Goal: Information Seeking & Learning: Learn about a topic

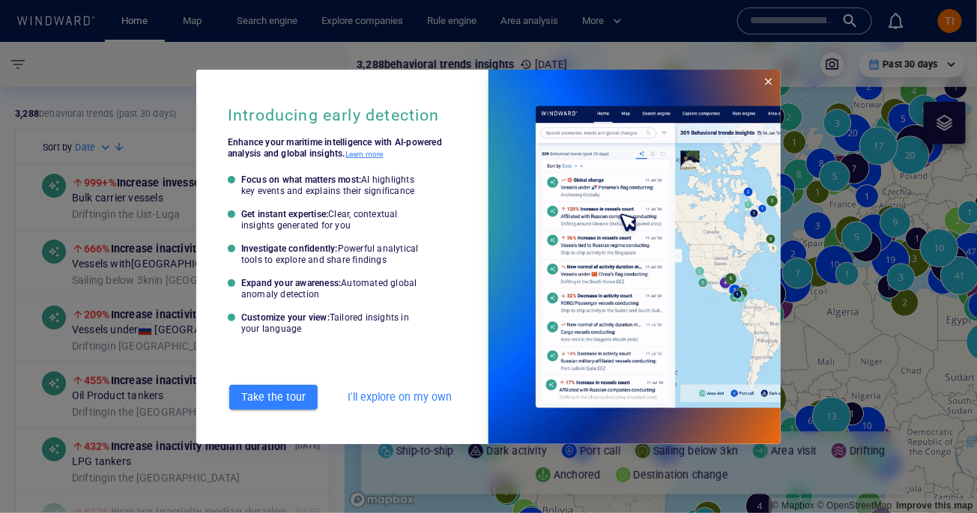
click at [766, 84] on span "Close" at bounding box center [768, 82] width 12 height 12
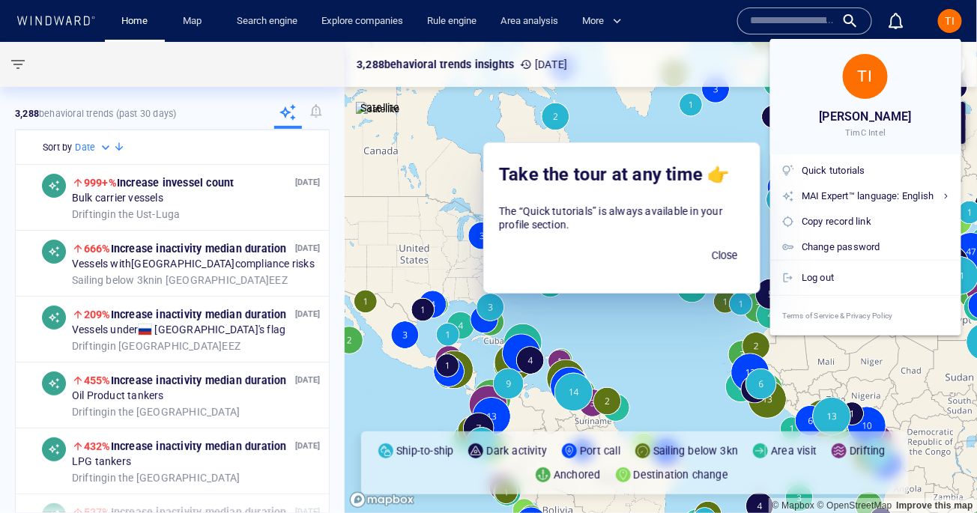
click at [950, 28] on div at bounding box center [488, 256] width 977 height 513
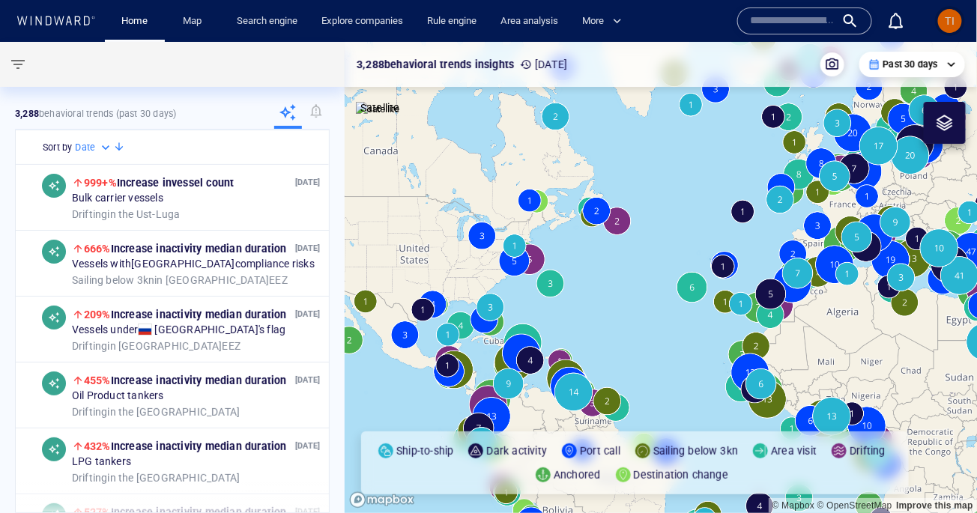
click at [957, 21] on div "TI" at bounding box center [950, 21] width 24 height 24
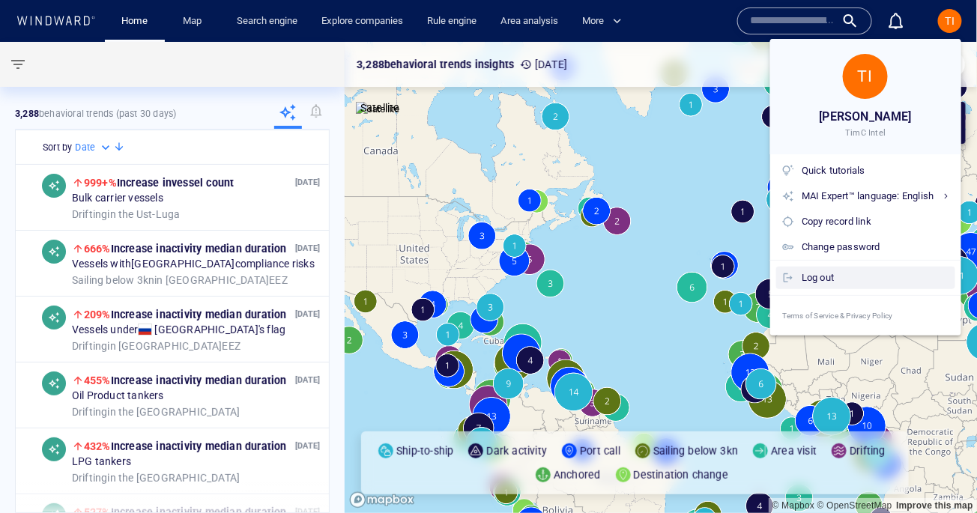
click at [808, 279] on div "Log out" at bounding box center [875, 278] width 148 height 16
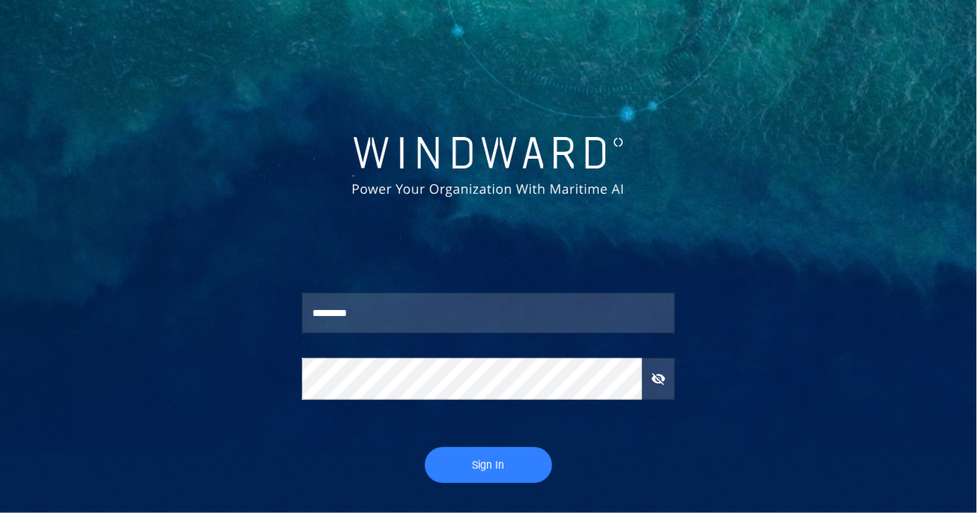
click at [488, 462] on span "Sign In" at bounding box center [488, 465] width 97 height 19
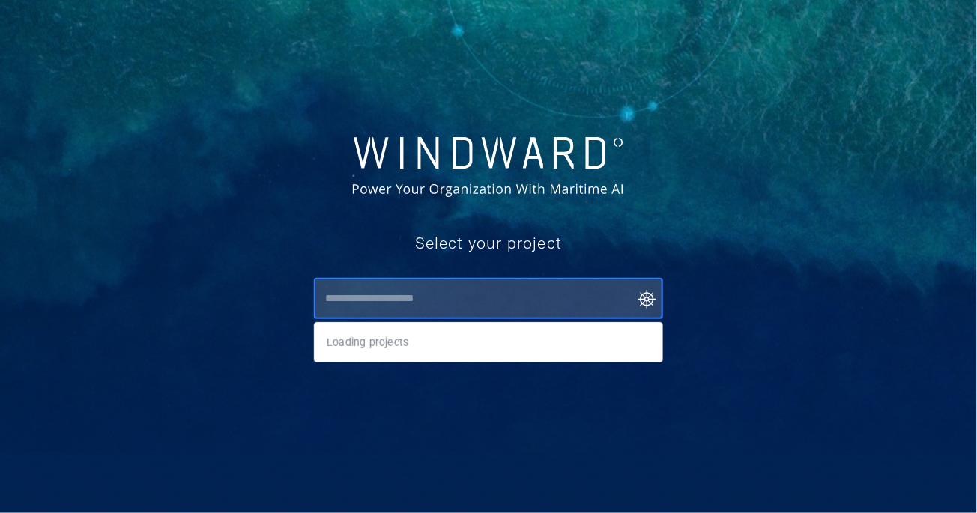
click at [403, 297] on input "text" at bounding box center [492, 298] width 342 height 27
paste input "*******"
drag, startPoint x: 401, startPoint y: 300, endPoint x: 282, endPoint y: 300, distance: 118.3
click at [282, 300] on div "Select your project ******* ​" at bounding box center [488, 228] width 977 height 200
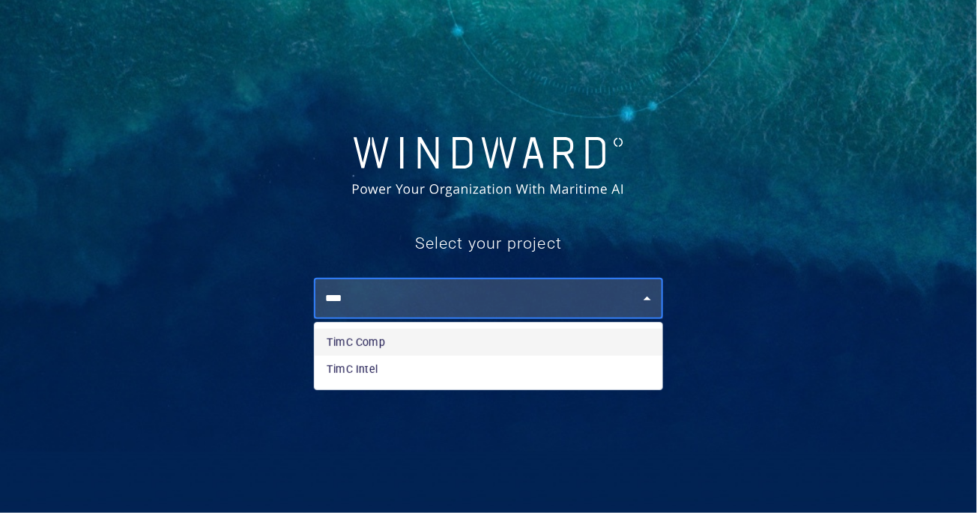
click at [373, 348] on li "TimC Comp" at bounding box center [489, 342] width 348 height 27
type input "*********"
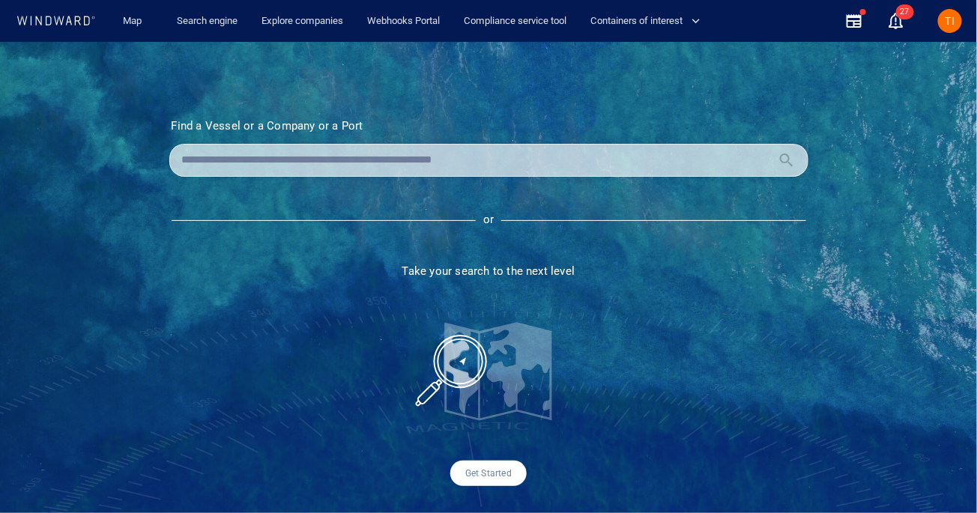
click at [291, 165] on input "text" at bounding box center [476, 160] width 589 height 22
paste input "*******"
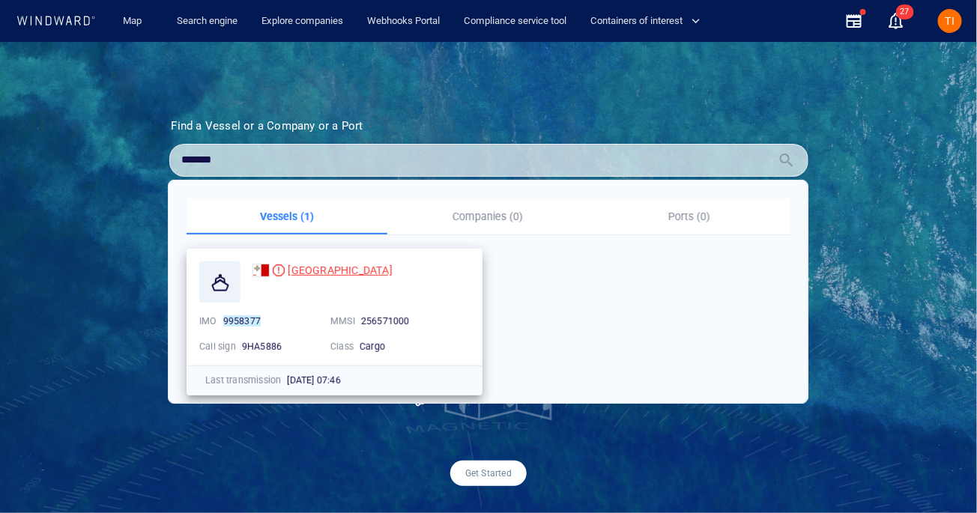
type input "*******"
click at [324, 276] on div "[GEOGRAPHIC_DATA]" at bounding box center [340, 270] width 104 height 18
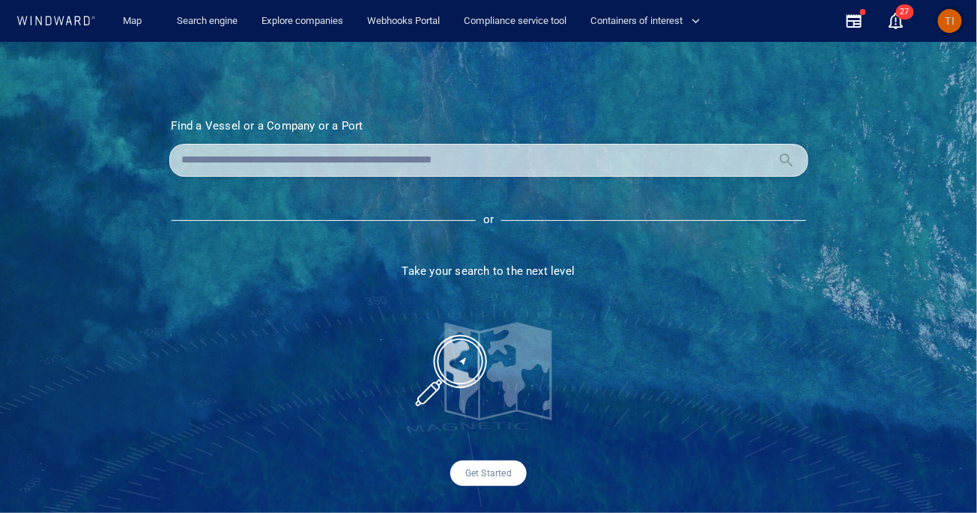
click at [952, 12] on div "TI" at bounding box center [950, 21] width 10 height 18
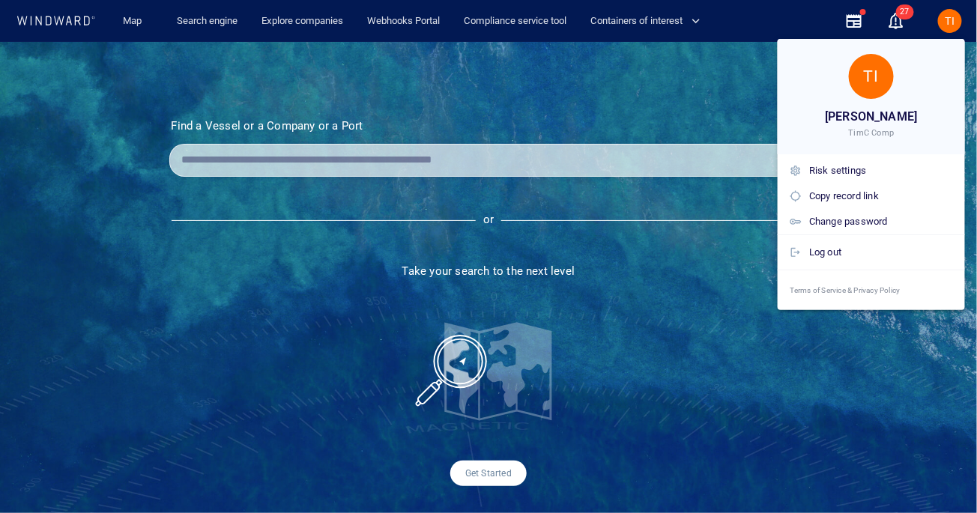
click at [946, 23] on div at bounding box center [488, 256] width 977 height 513
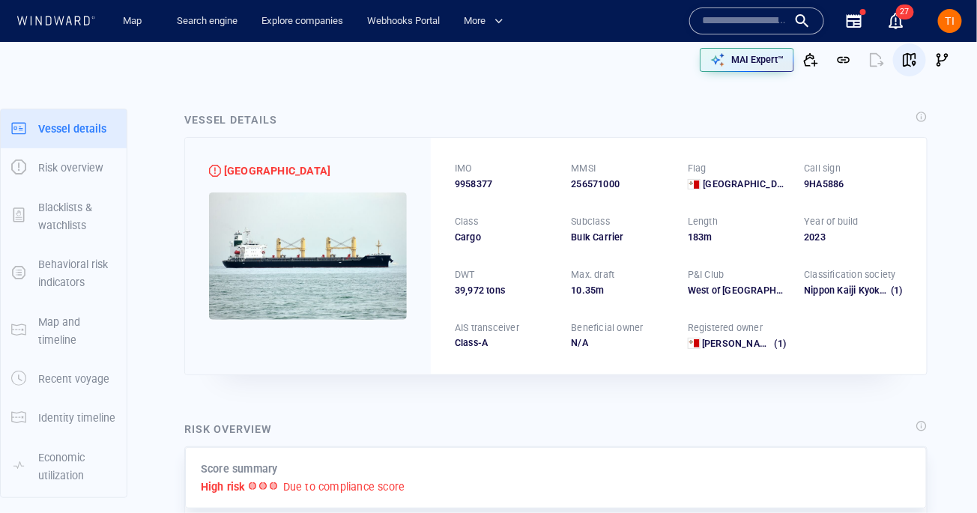
click at [918, 57] on button "button" at bounding box center [909, 59] width 33 height 33
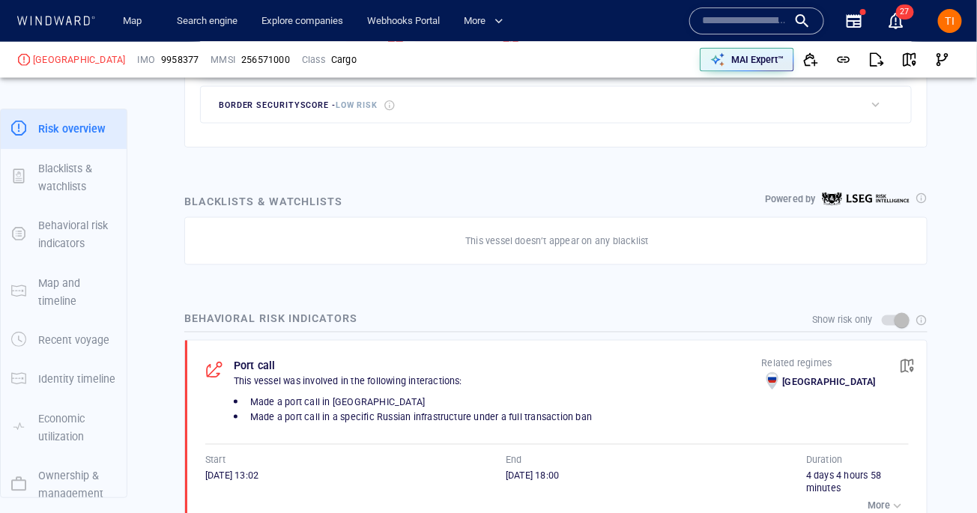
scroll to position [135, 0]
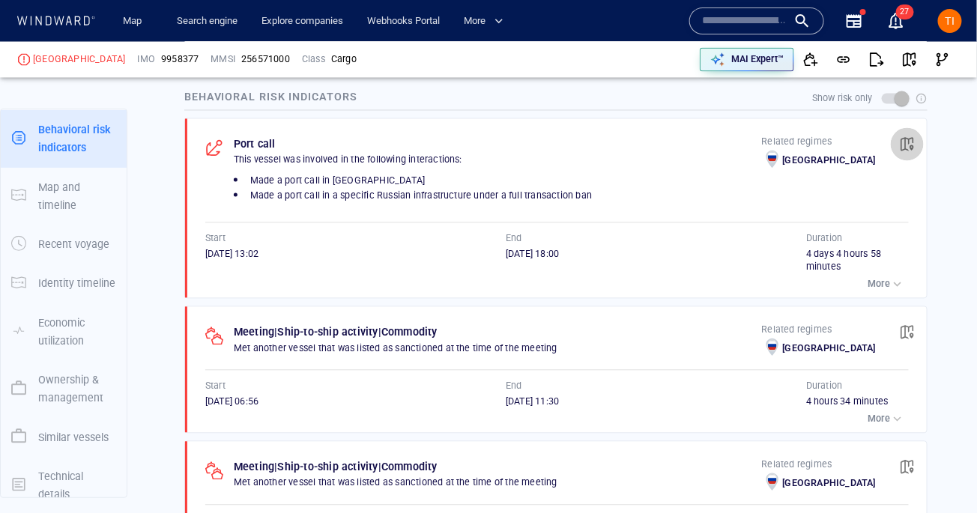
click at [912, 158] on button "button" at bounding box center [907, 144] width 33 height 33
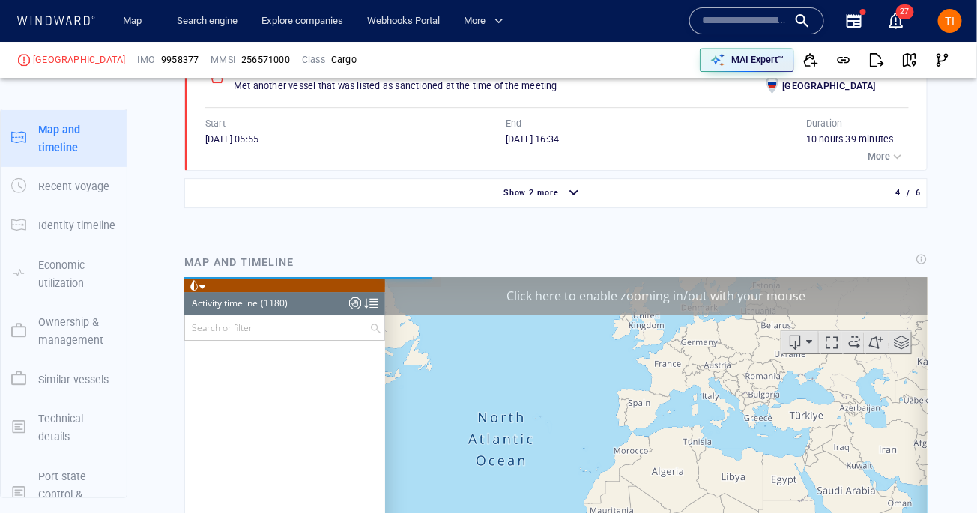
scroll to position [43626, 0]
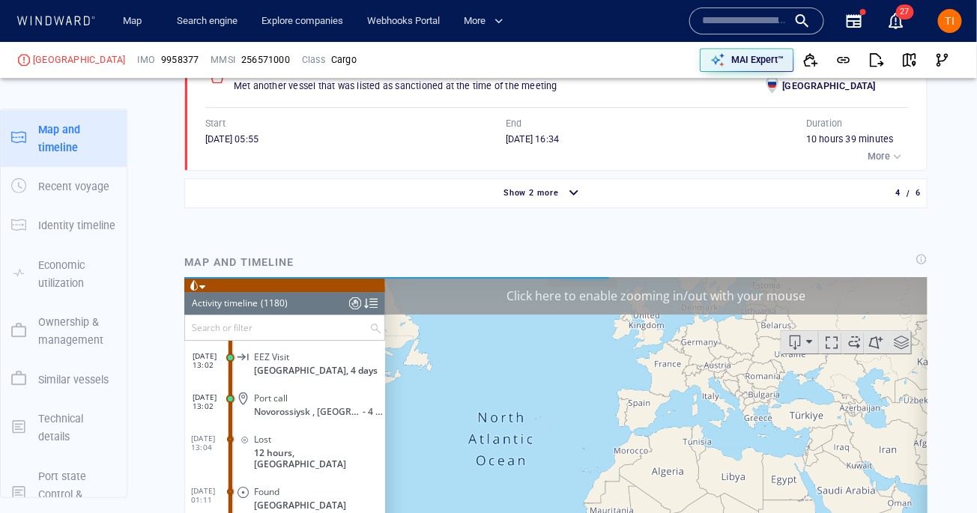
click at [624, 293] on div "Click here to enable zooming in/out with your mouse" at bounding box center [655, 295] width 542 height 37
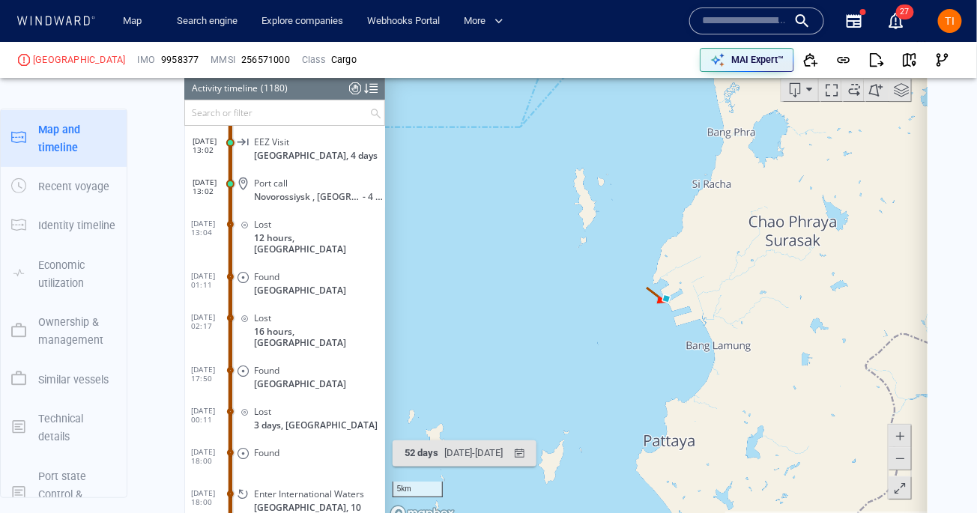
scroll to position [1661, 0]
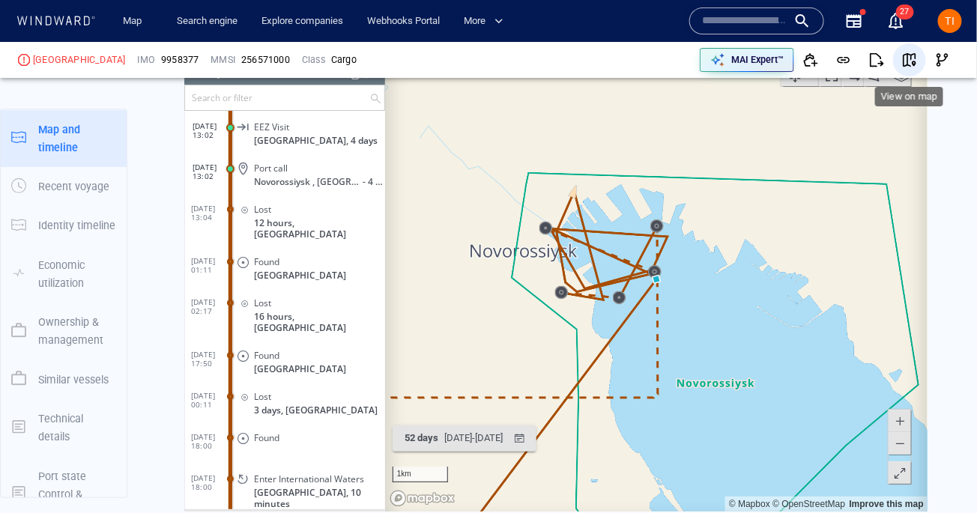
click at [906, 58] on span "button" at bounding box center [909, 59] width 15 height 15
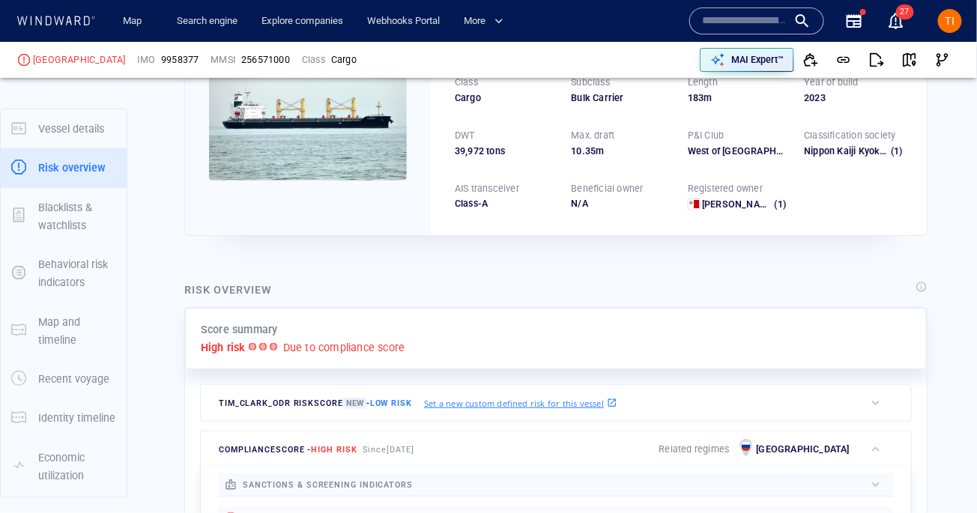
scroll to position [39, 0]
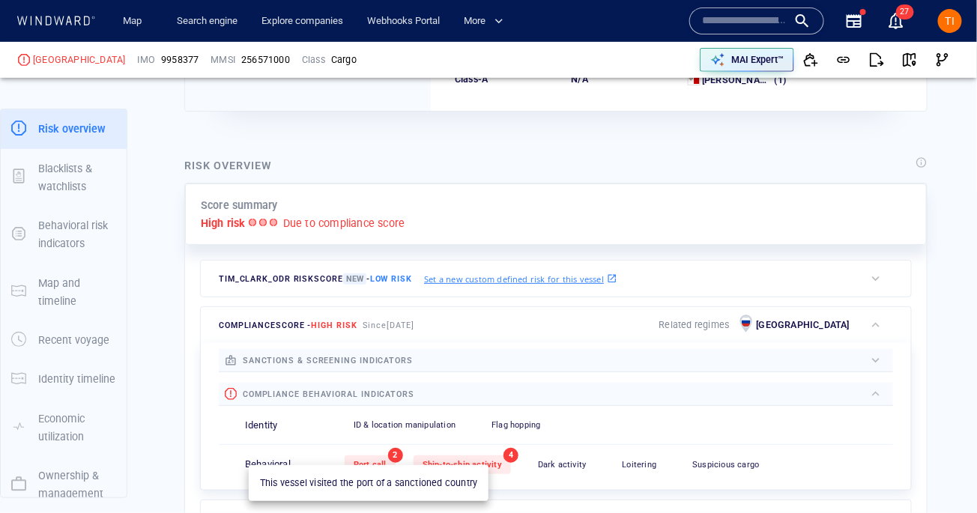
click at [376, 461] on span "Port call" at bounding box center [370, 465] width 33 height 10
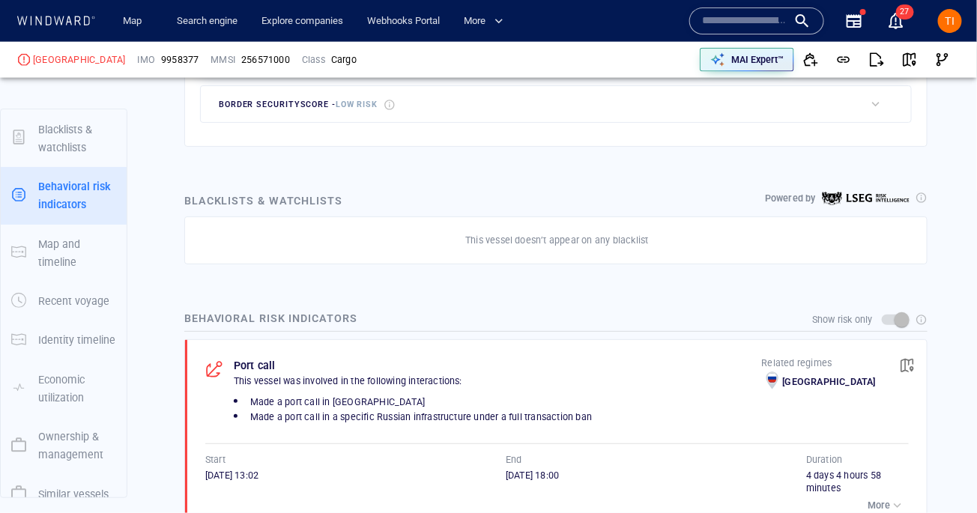
scroll to position [0, 0]
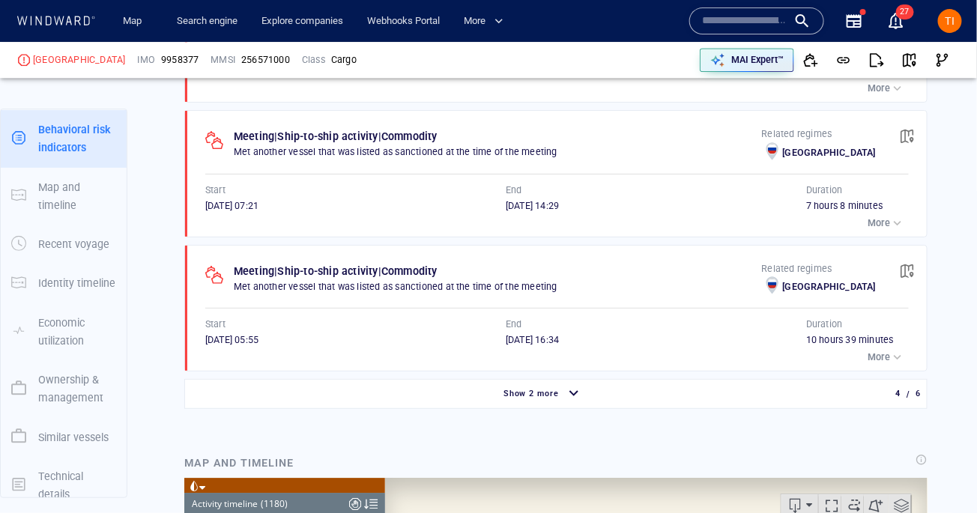
click at [568, 398] on div "button" at bounding box center [574, 394] width 24 height 26
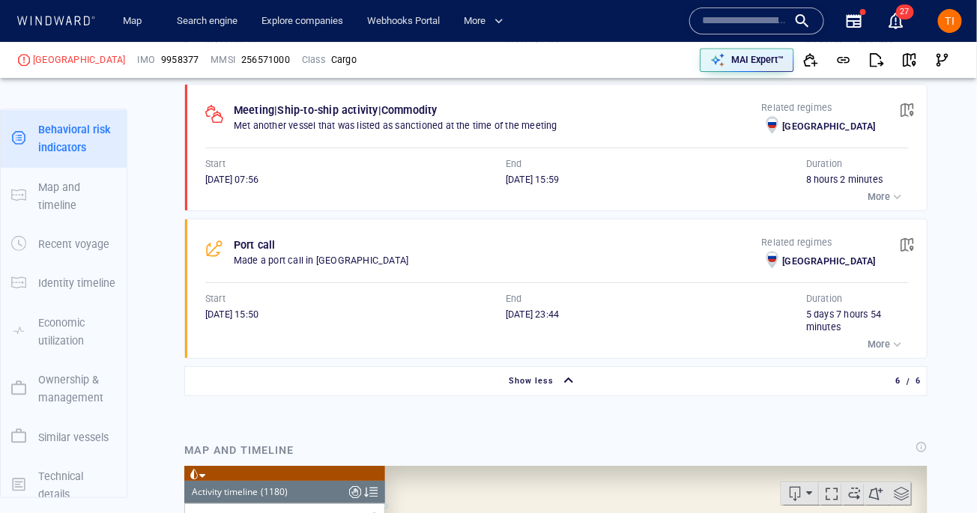
click at [900, 238] on span "button" at bounding box center [907, 244] width 15 height 15
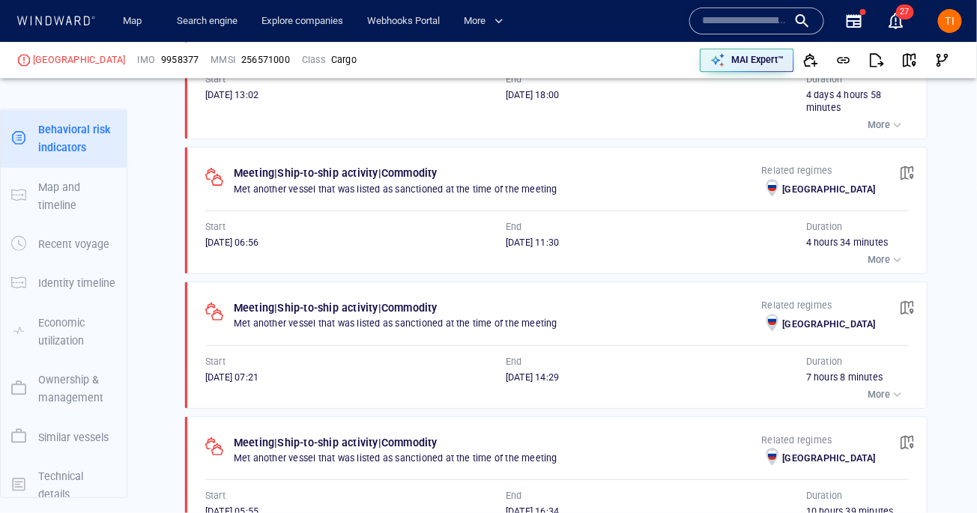
click at [895, 395] on div "button" at bounding box center [897, 394] width 15 height 15
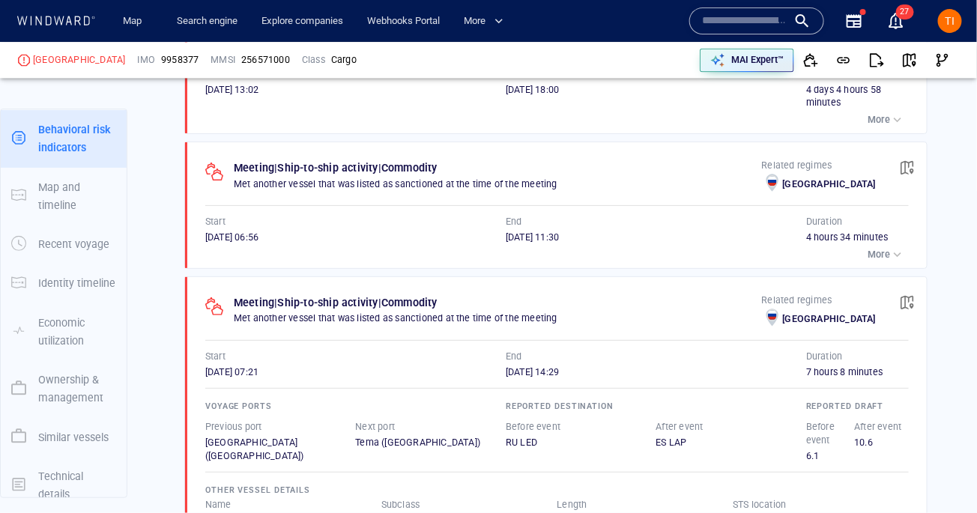
click at [881, 248] on p "More" at bounding box center [878, 254] width 22 height 13
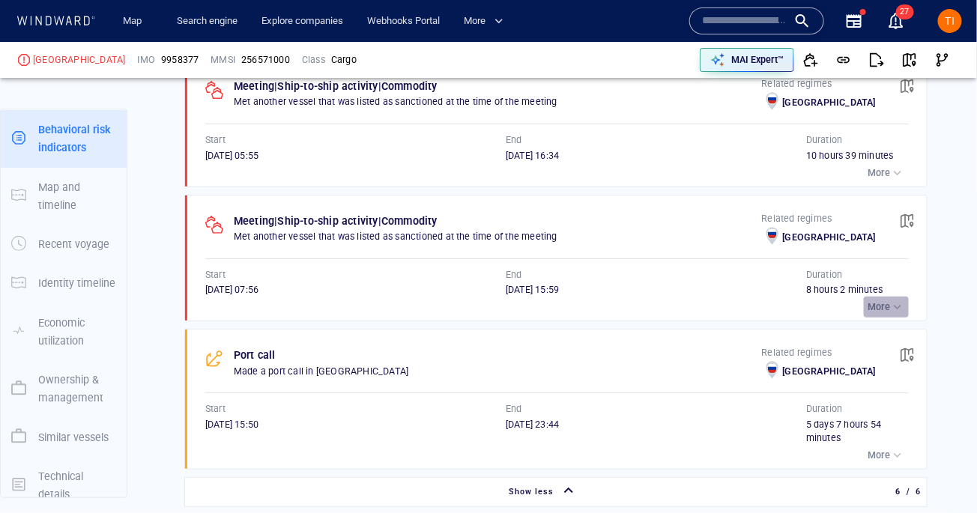
click at [885, 308] on p "More" at bounding box center [878, 306] width 22 height 13
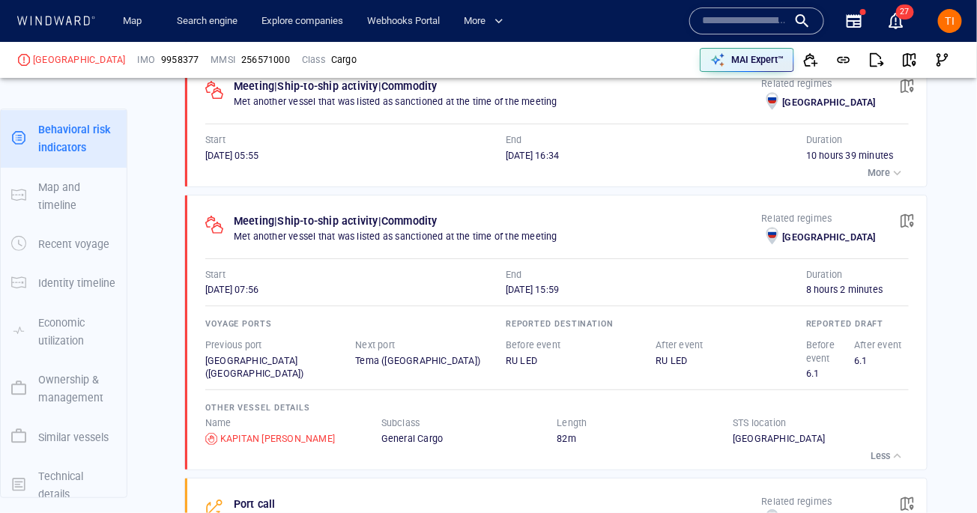
click at [881, 163] on button "More" at bounding box center [886, 173] width 45 height 21
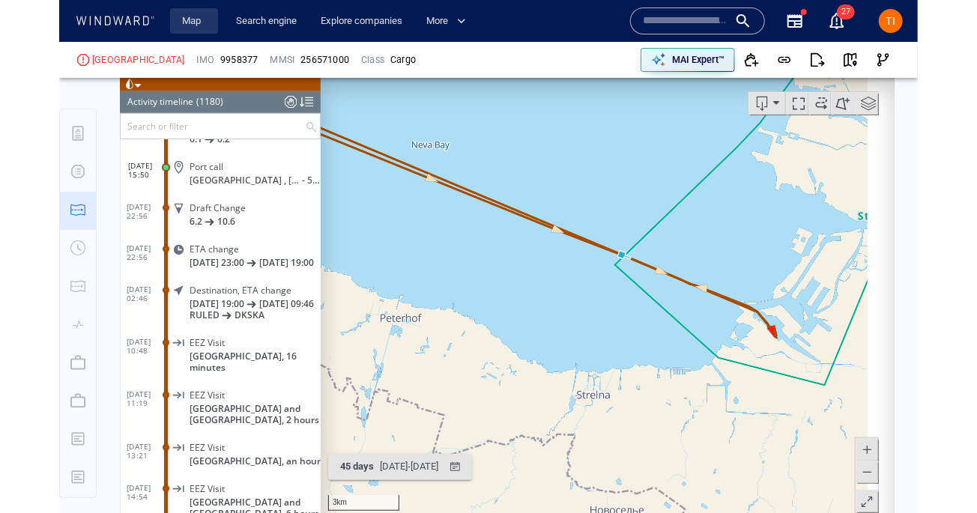
scroll to position [72, 0]
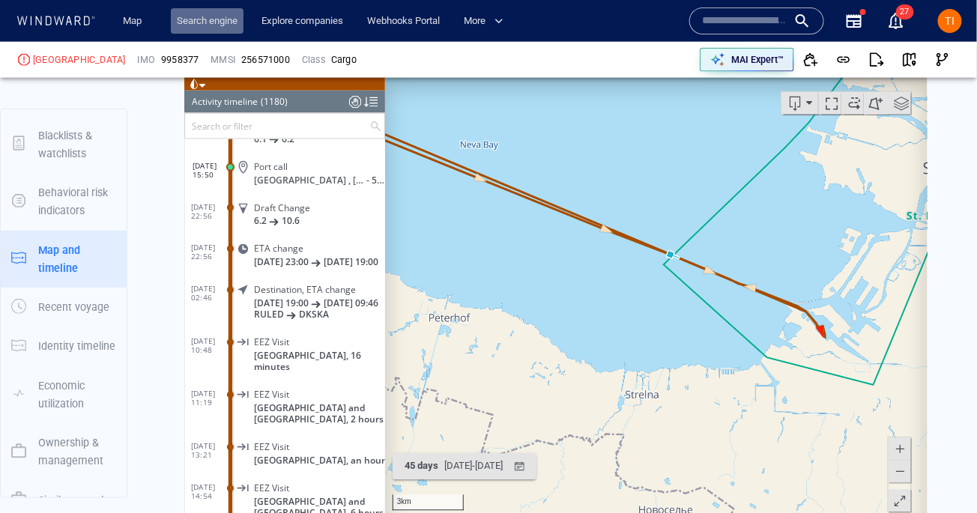
click at [219, 20] on link "Search engine" at bounding box center [207, 21] width 73 height 26
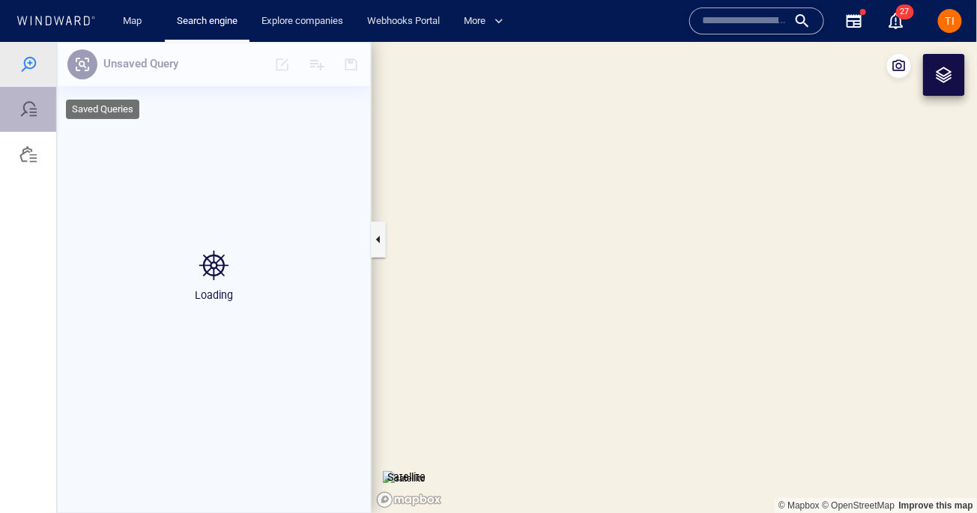
click at [37, 103] on div at bounding box center [28, 108] width 56 height 45
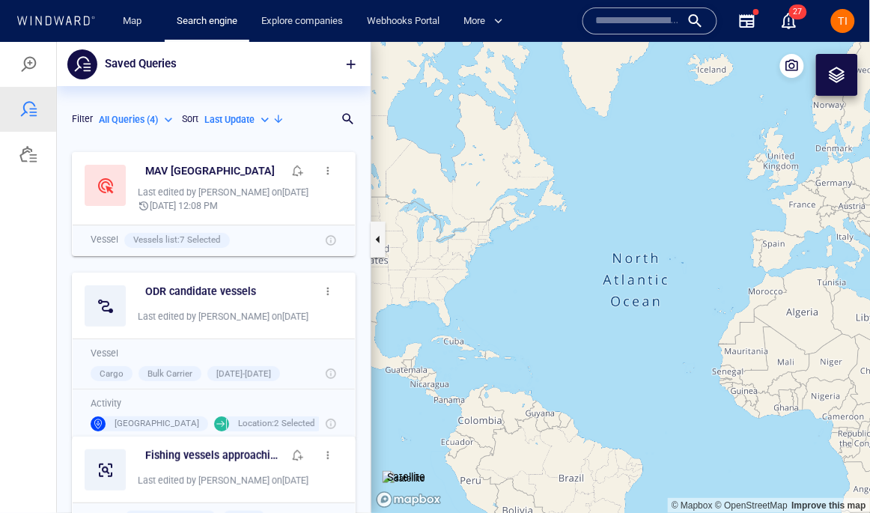
click at [849, 22] on div "TI" at bounding box center [843, 21] width 24 height 24
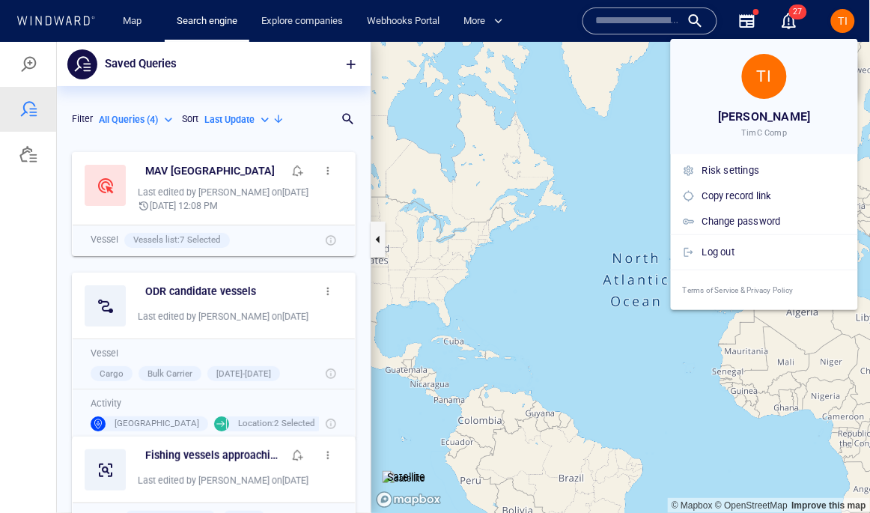
click at [536, 147] on div at bounding box center [435, 256] width 870 height 513
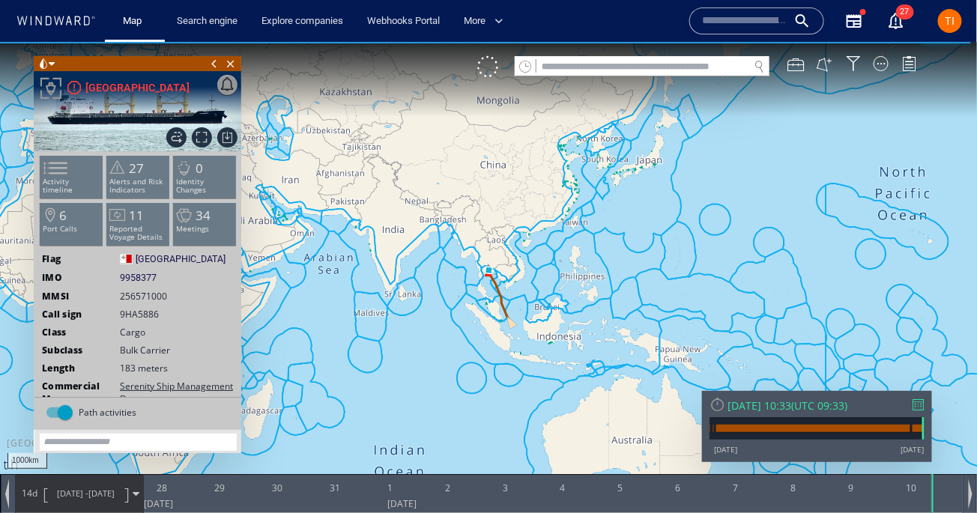
click at [791, 405] on div "Wed 10/09/2025 10:33" at bounding box center [759, 405] width 64 height 14
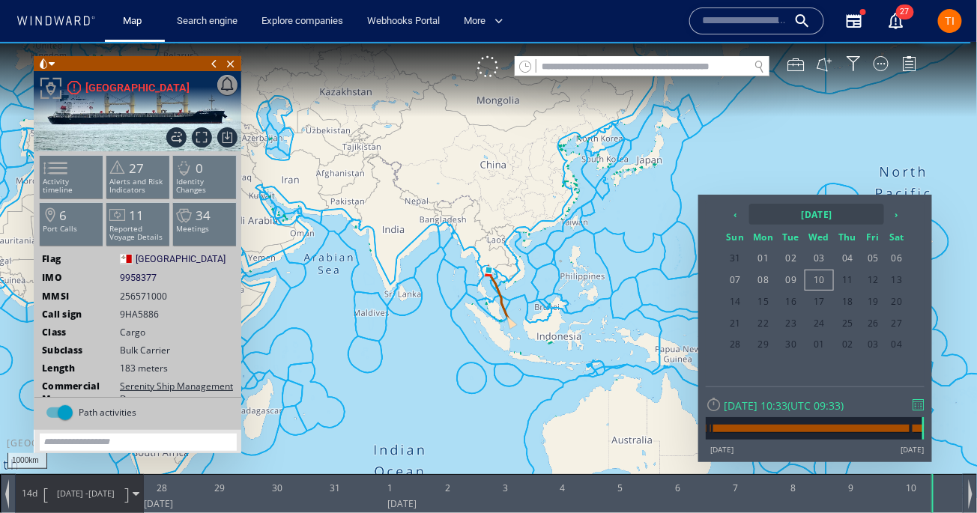
click at [816, 218] on th "2025 September" at bounding box center [816, 213] width 135 height 21
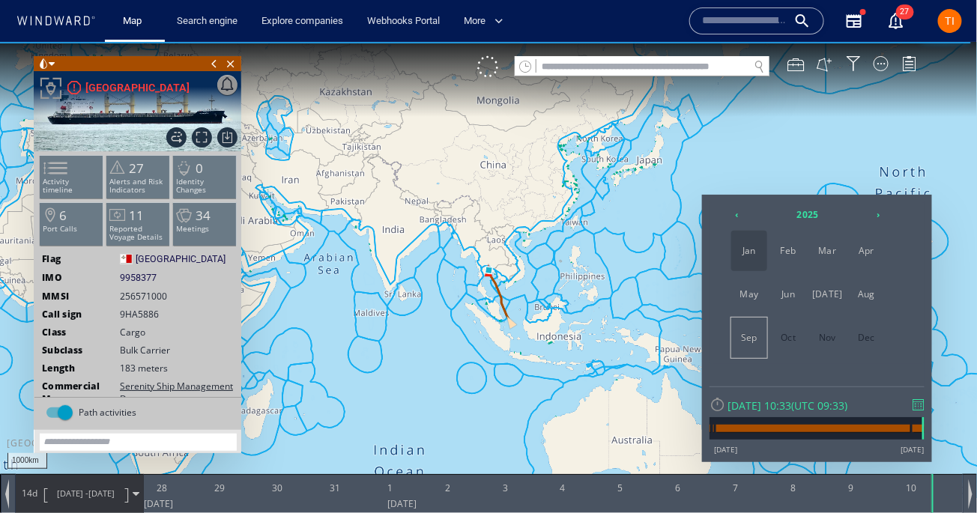
click at [750, 252] on span "Jan" at bounding box center [749, 250] width 36 height 40
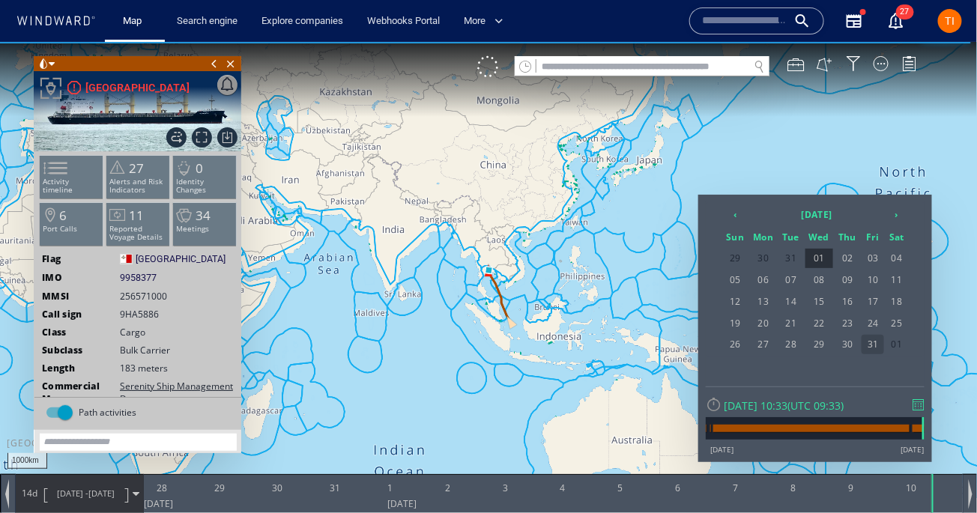
click at [876, 346] on span "31" at bounding box center [872, 343] width 22 height 19
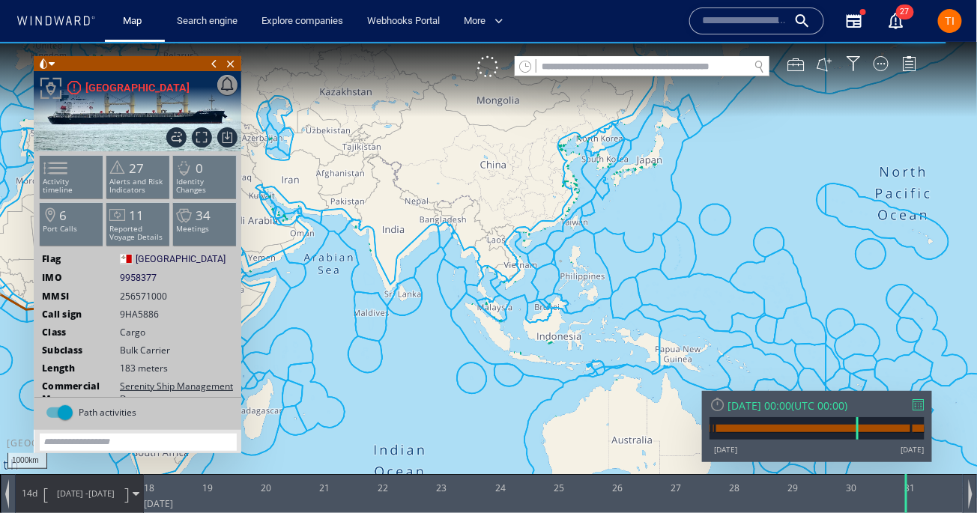
click at [95, 496] on span "31/01/25" at bounding box center [101, 492] width 26 height 11
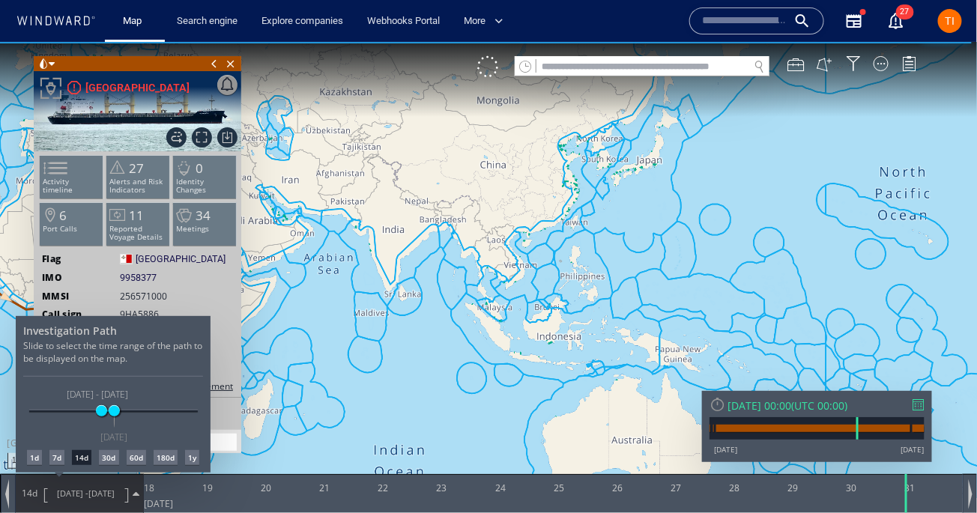
click at [118, 455] on div "30d" at bounding box center [108, 456] width 19 height 15
click at [336, 209] on div at bounding box center [488, 276] width 977 height 471
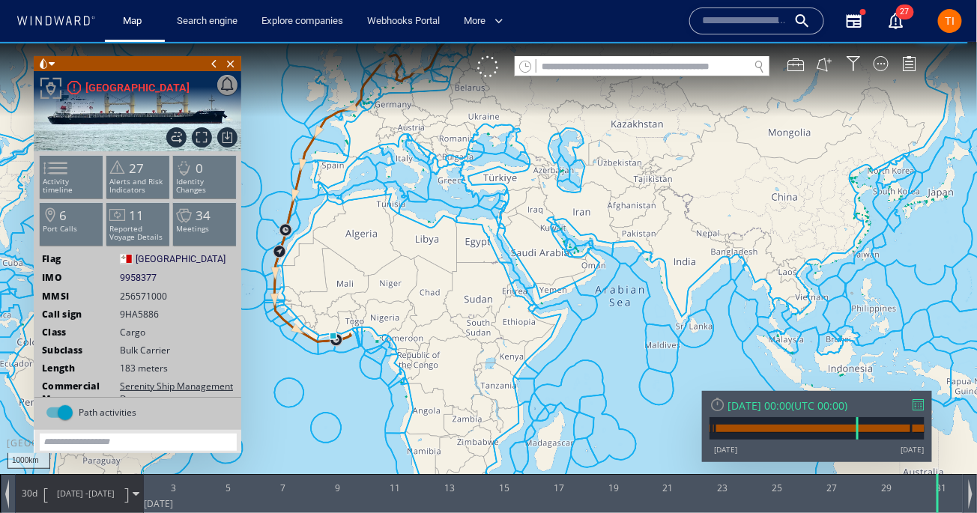
drag, startPoint x: 318, startPoint y: 173, endPoint x: 730, endPoint y: 252, distance: 419.4
click at [730, 252] on canvas "Map" at bounding box center [488, 269] width 977 height 457
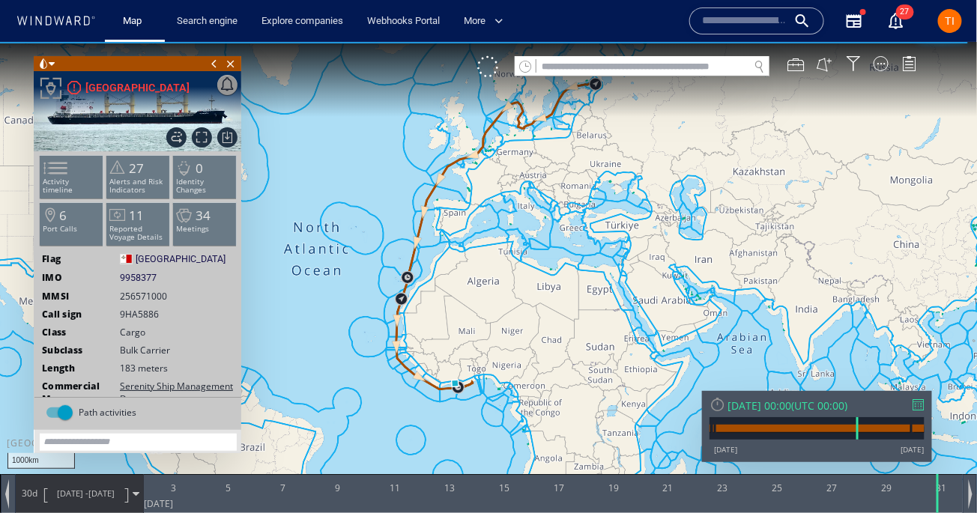
drag, startPoint x: 552, startPoint y: 107, endPoint x: 515, endPoint y: 254, distance: 151.5
click at [515, 254] on canvas "Map" at bounding box center [488, 269] width 977 height 457
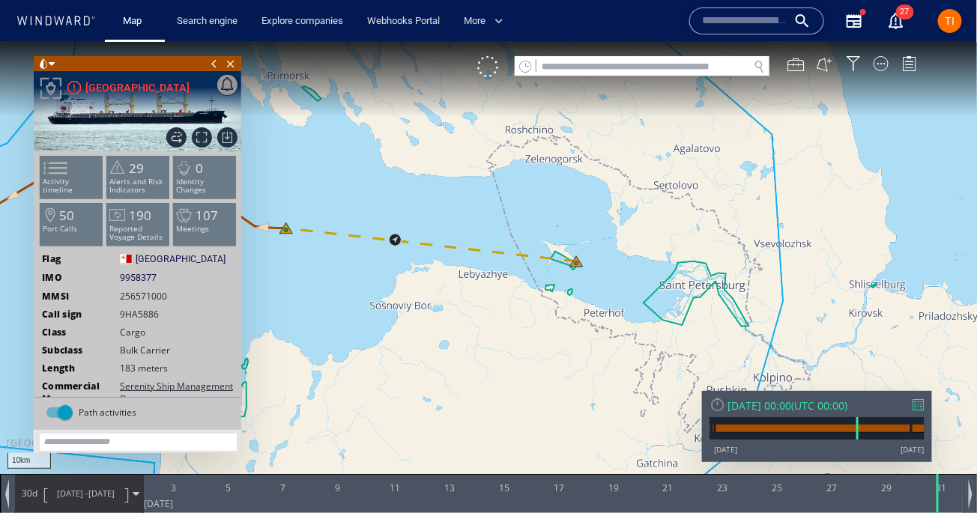
drag, startPoint x: 459, startPoint y: 165, endPoint x: 420, endPoint y: 163, distance: 39.0
click at [420, 163] on canvas "Map" at bounding box center [488, 269] width 977 height 457
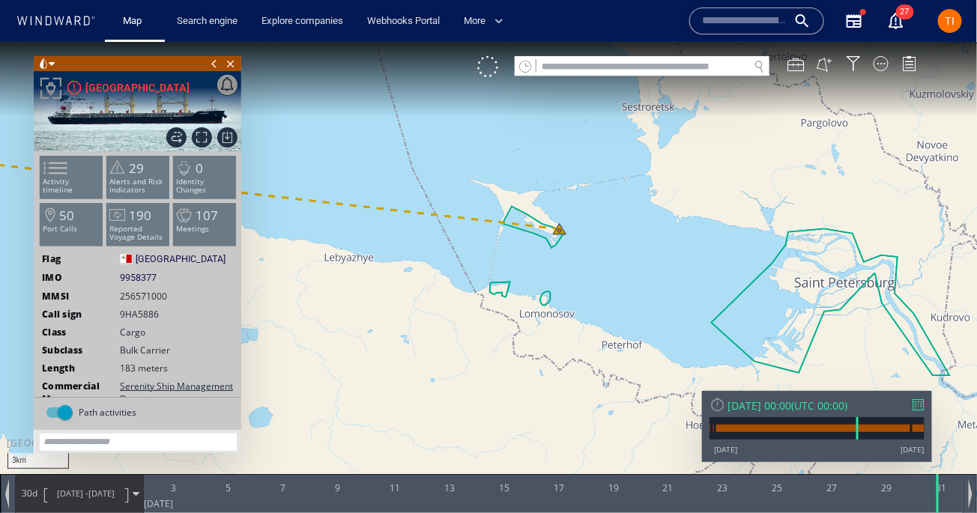
drag, startPoint x: 602, startPoint y: 210, endPoint x: 557, endPoint y: 309, distance: 108.9
click at [557, 309] on canvas "Map" at bounding box center [488, 269] width 977 height 457
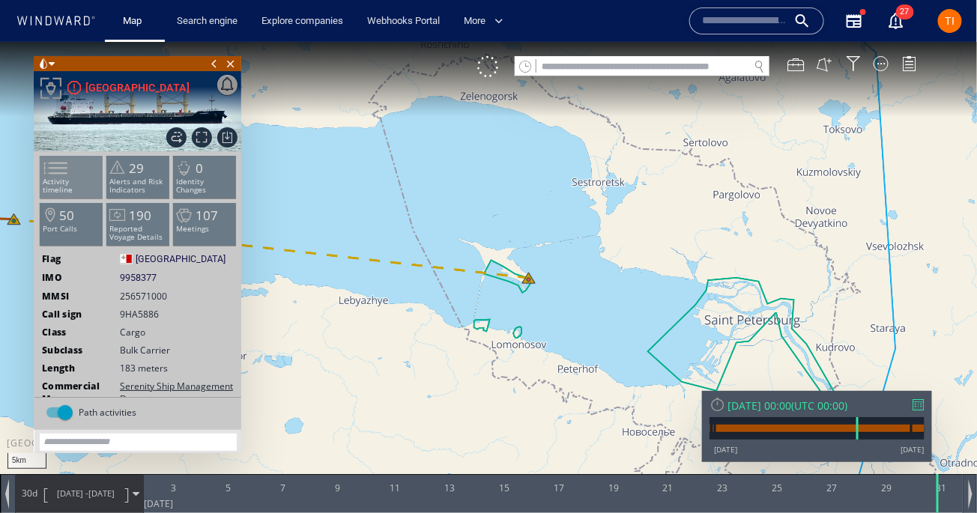
click at [84, 177] on p "Activity timeline" at bounding box center [72, 185] width 64 height 16
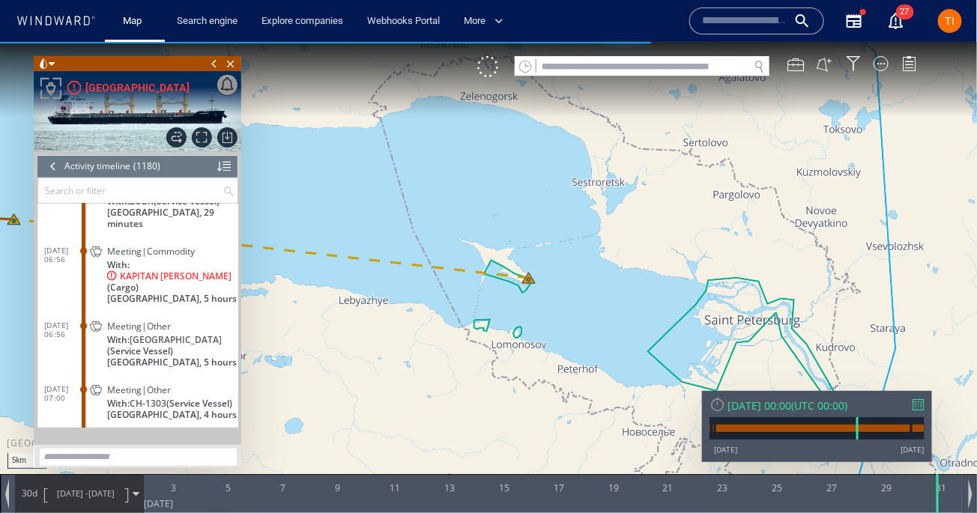
scroll to position [29168, 0]
click at [114, 246] on span "Meeting|Commodity" at bounding box center [151, 251] width 88 height 11
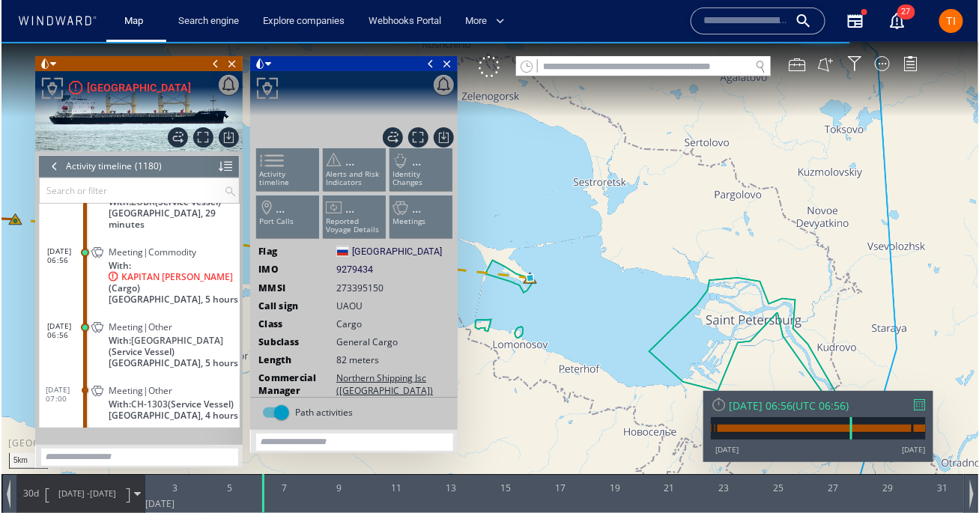
scroll to position [29084, 0]
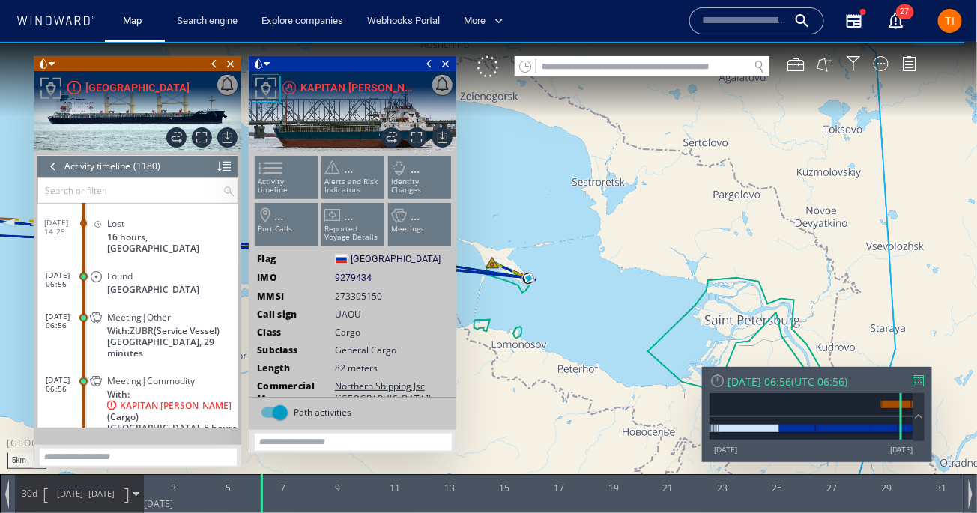
drag, startPoint x: 542, startPoint y: 208, endPoint x: 692, endPoint y: 203, distance: 150.6
click at [692, 203] on canvas "Map" at bounding box center [488, 269] width 977 height 457
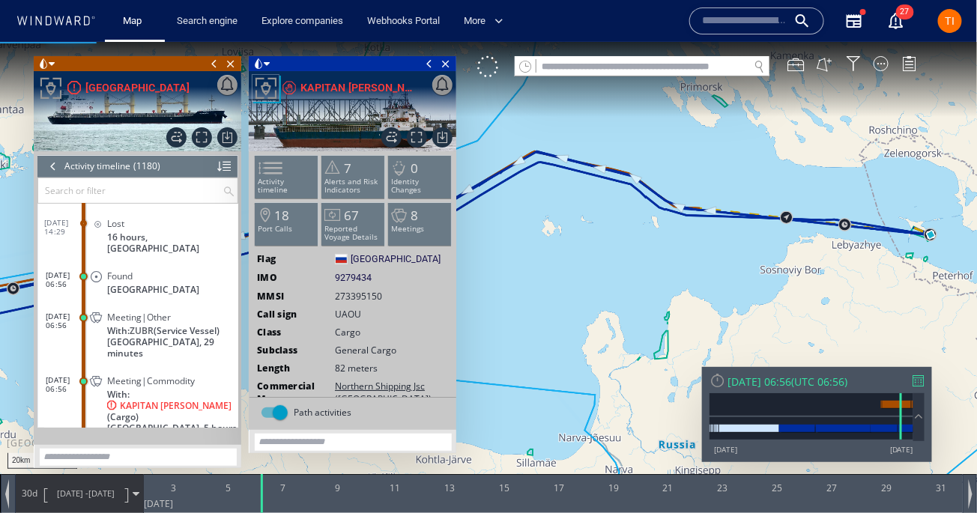
drag, startPoint x: 609, startPoint y: 176, endPoint x: 553, endPoint y: 202, distance: 62.0
click at [553, 202] on canvas "Map" at bounding box center [488, 269] width 977 height 457
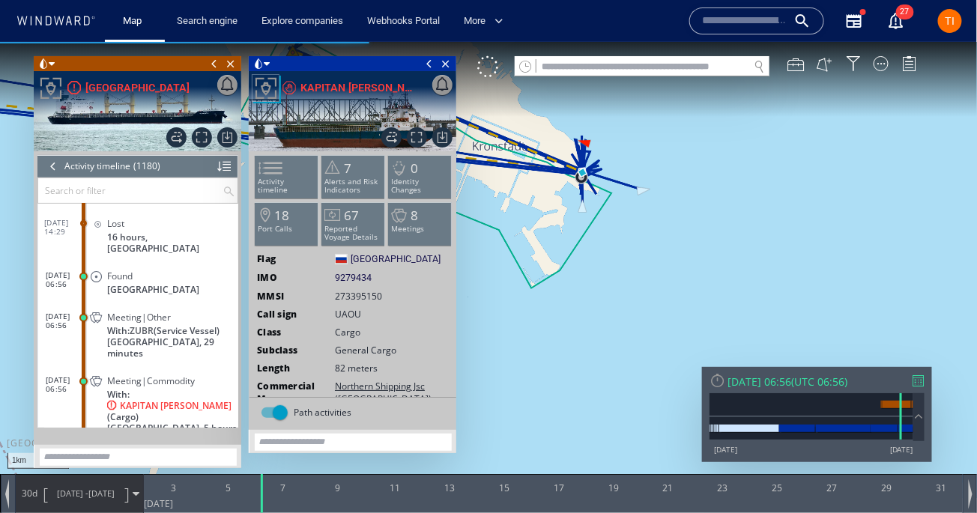
drag, startPoint x: 621, startPoint y: 209, endPoint x: 684, endPoint y: 264, distance: 83.8
click at [684, 265] on canvas "Map" at bounding box center [488, 269] width 977 height 457
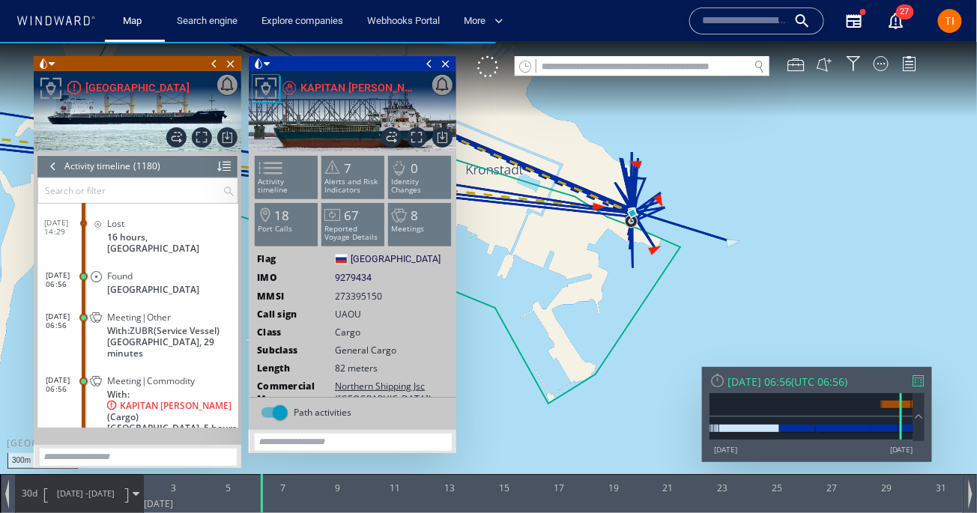
drag, startPoint x: 676, startPoint y: 133, endPoint x: 797, endPoint y: 247, distance: 166.9
click at [797, 247] on canvas "Map" at bounding box center [488, 269] width 977 height 457
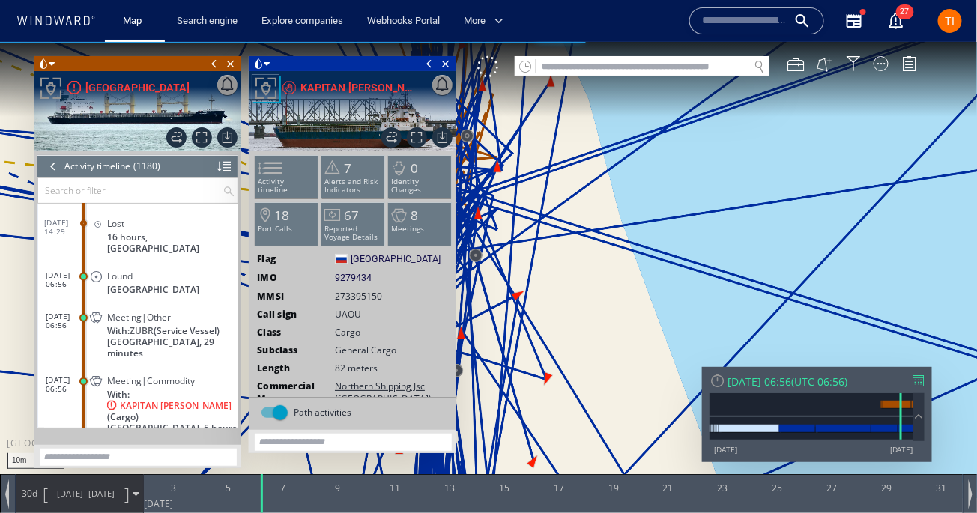
drag, startPoint x: 585, startPoint y: 243, endPoint x: 909, endPoint y: 231, distance: 323.8
click at [909, 231] on canvas "Map" at bounding box center [488, 269] width 977 height 457
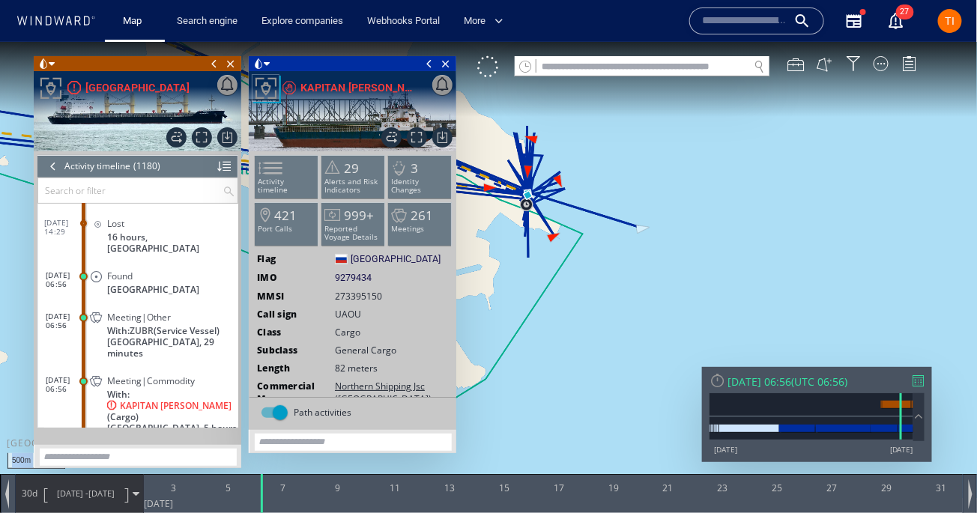
drag, startPoint x: 651, startPoint y: 148, endPoint x: 911, endPoint y: 192, distance: 263.8
click at [911, 192] on canvas "Map" at bounding box center [488, 269] width 977 height 457
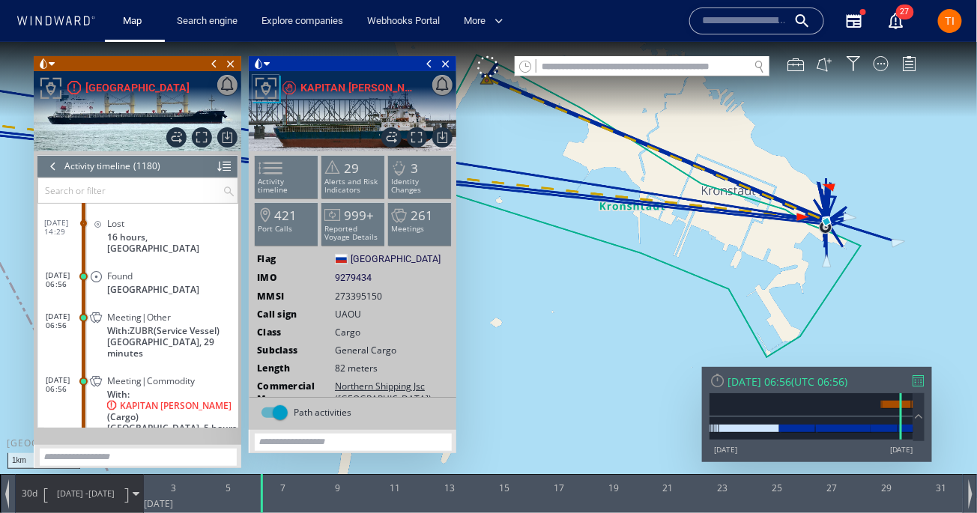
click at [430, 61] on span at bounding box center [429, 62] width 16 height 15
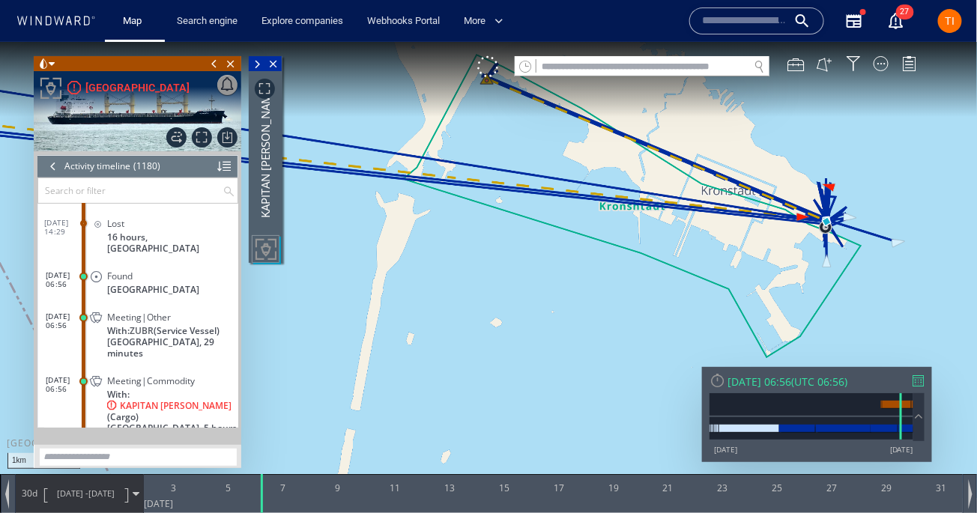
click at [214, 64] on span at bounding box center [214, 62] width 16 height 15
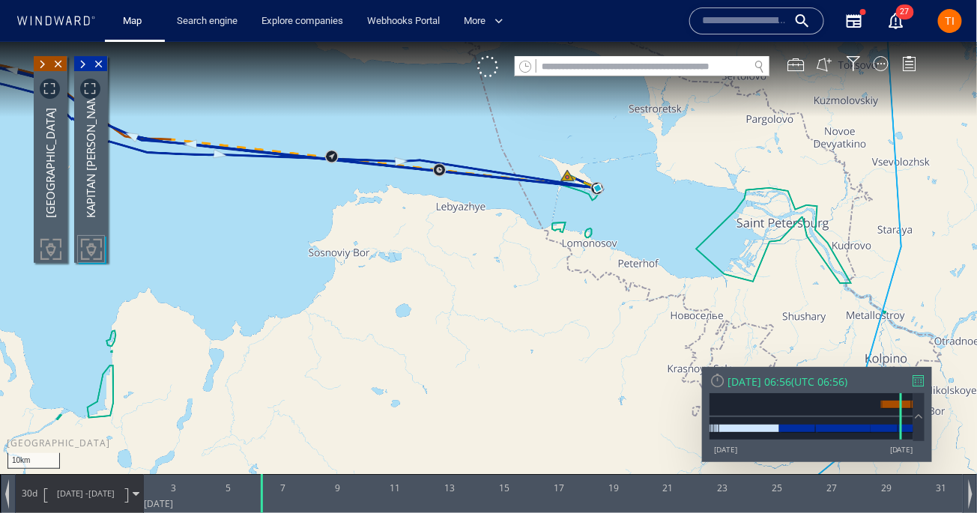
drag, startPoint x: 452, startPoint y: 139, endPoint x: 451, endPoint y: 165, distance: 25.5
click at [451, 165] on canvas "Map" at bounding box center [488, 269] width 977 height 457
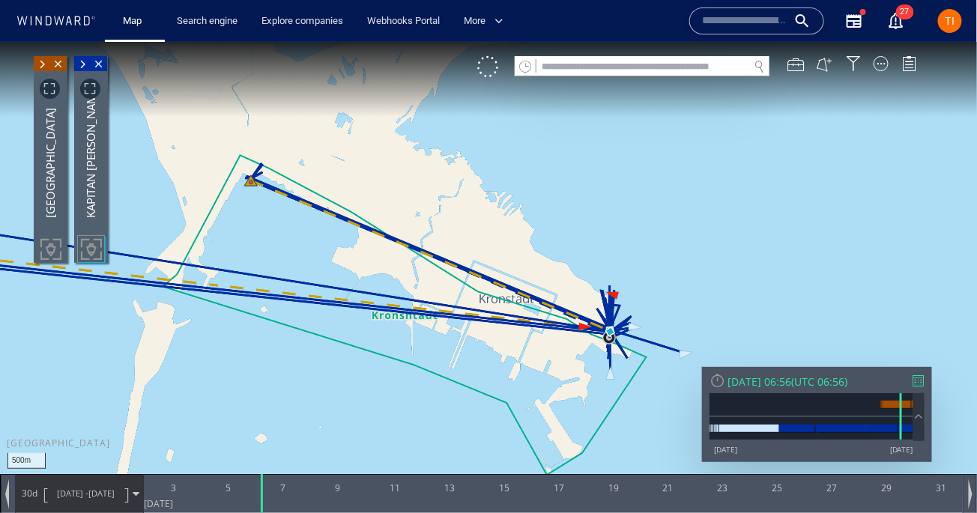
drag, startPoint x: 571, startPoint y: 253, endPoint x: 567, endPoint y: 213, distance: 40.6
click at [567, 213] on canvas "Map" at bounding box center [488, 269] width 977 height 457
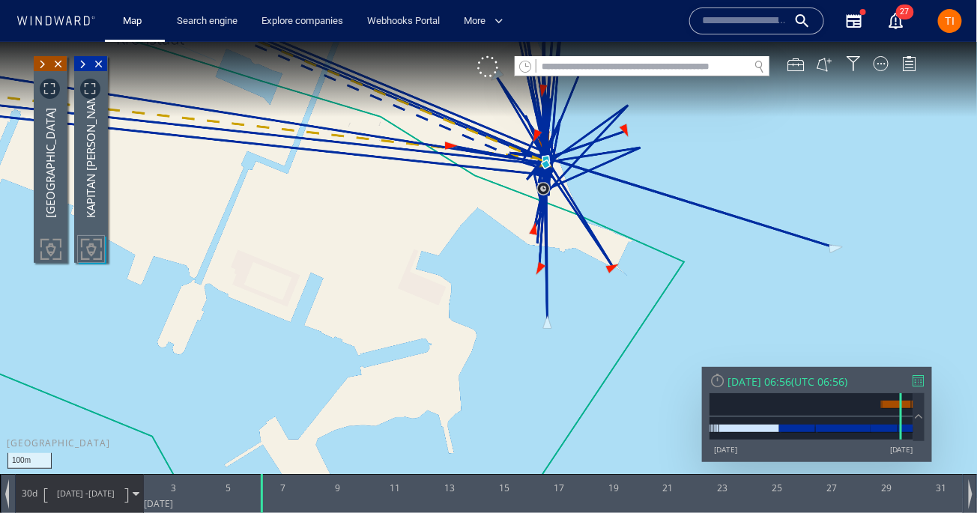
drag, startPoint x: 611, startPoint y: 260, endPoint x: 621, endPoint y: 407, distance: 147.1
click at [621, 407] on canvas "Map" at bounding box center [488, 269] width 977 height 457
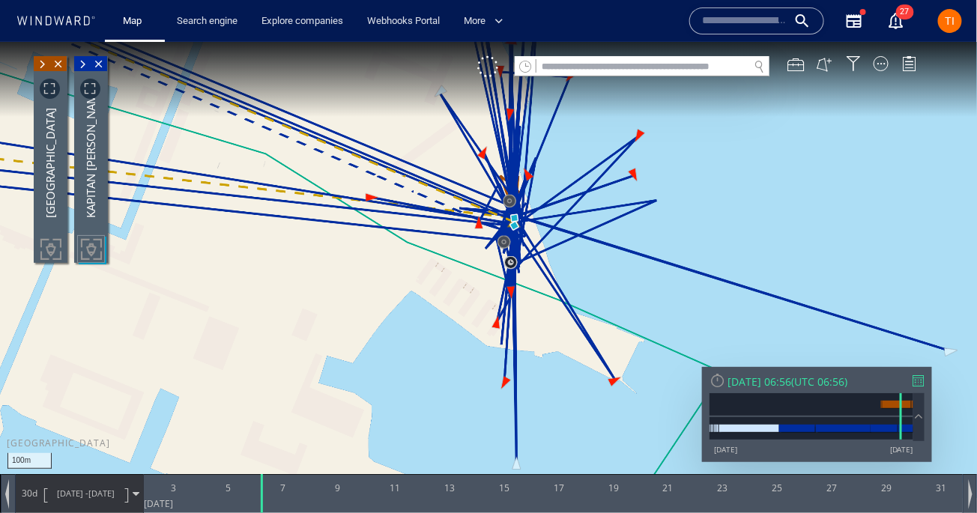
drag, startPoint x: 554, startPoint y: 248, endPoint x: 619, endPoint y: 334, distance: 108.0
click at [619, 334] on canvas "Map" at bounding box center [488, 269] width 977 height 457
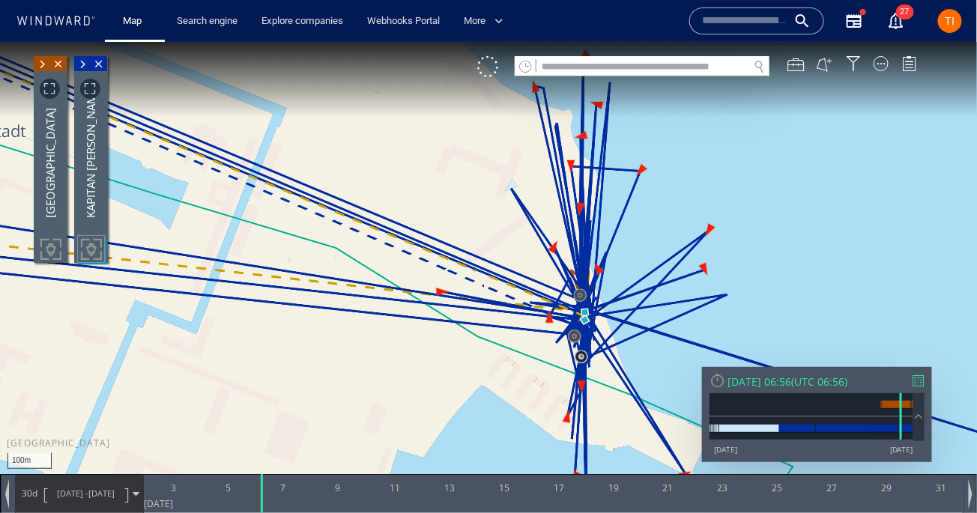
click at [50, 71] on span at bounding box center [42, 63] width 16 height 15
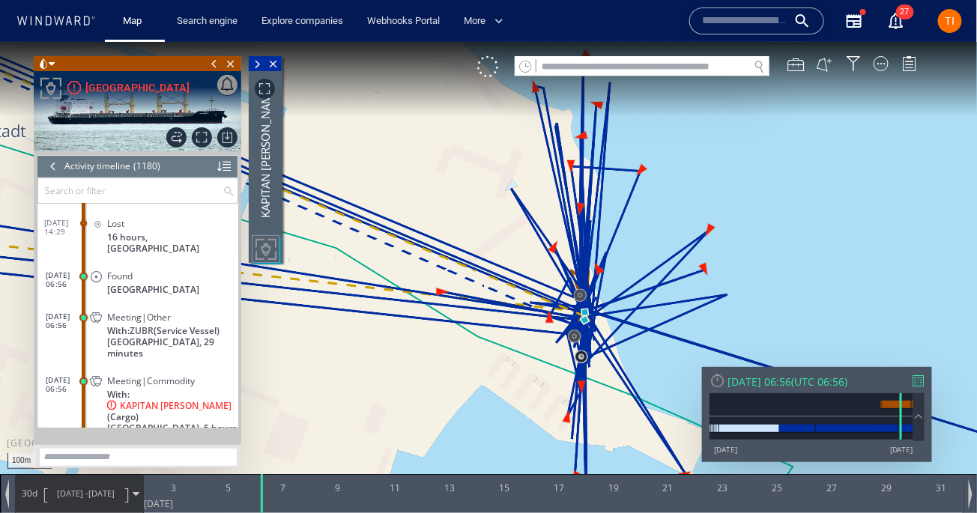
click at [265, 71] on span at bounding box center [257, 63] width 16 height 15
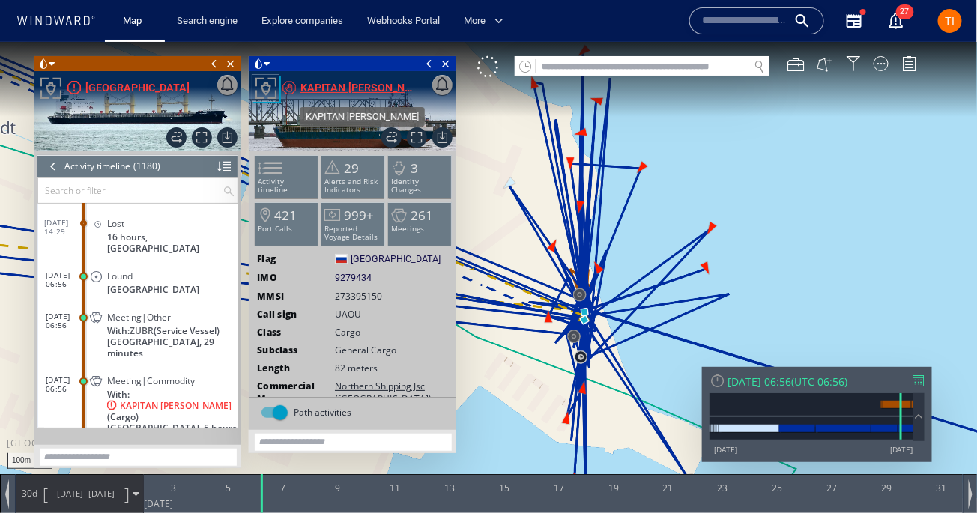
click at [380, 89] on div "KAPITAN [PERSON_NAME]" at bounding box center [358, 87] width 117 height 18
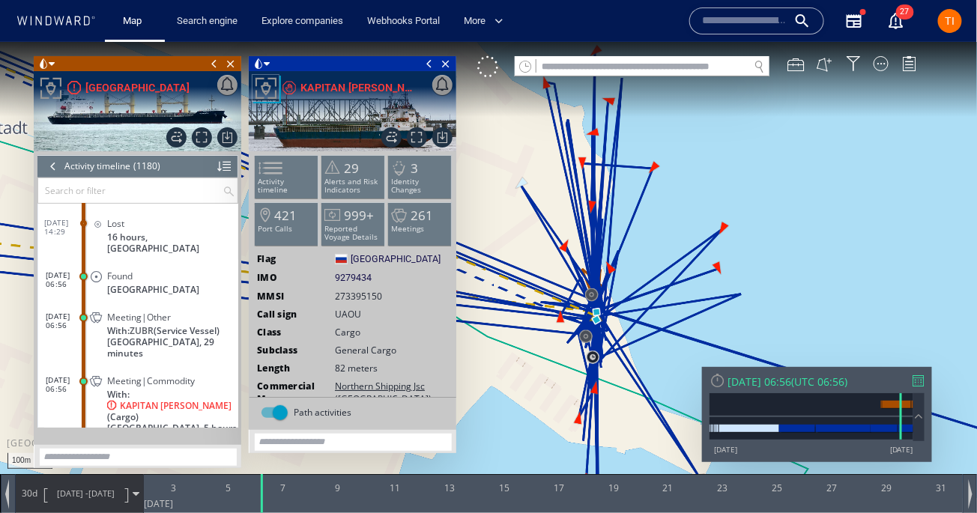
drag, startPoint x: 528, startPoint y: 151, endPoint x: 696, endPoint y: 151, distance: 167.8
click at [695, 151] on canvas "Map" at bounding box center [488, 269] width 977 height 457
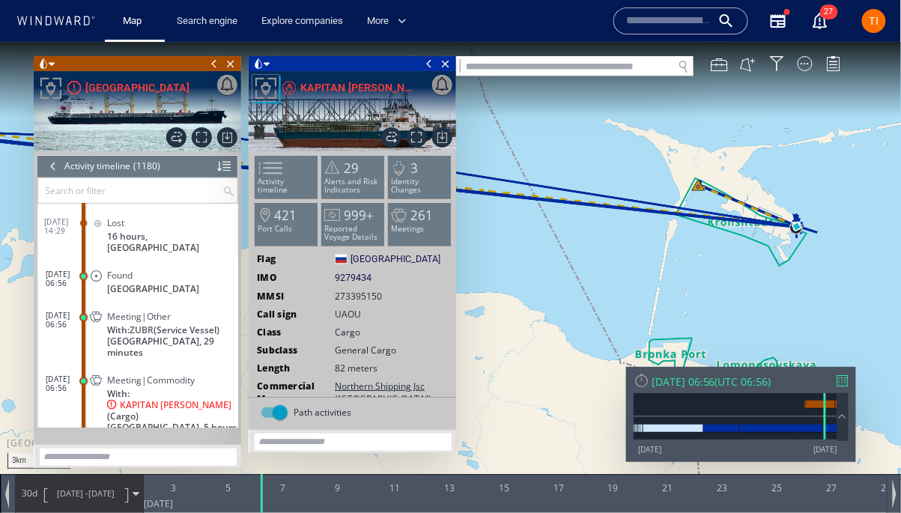
drag, startPoint x: 545, startPoint y: 151, endPoint x: 738, endPoint y: 152, distance: 193.2
click at [738, 151] on canvas "Map" at bounding box center [451, 269] width 902 height 457
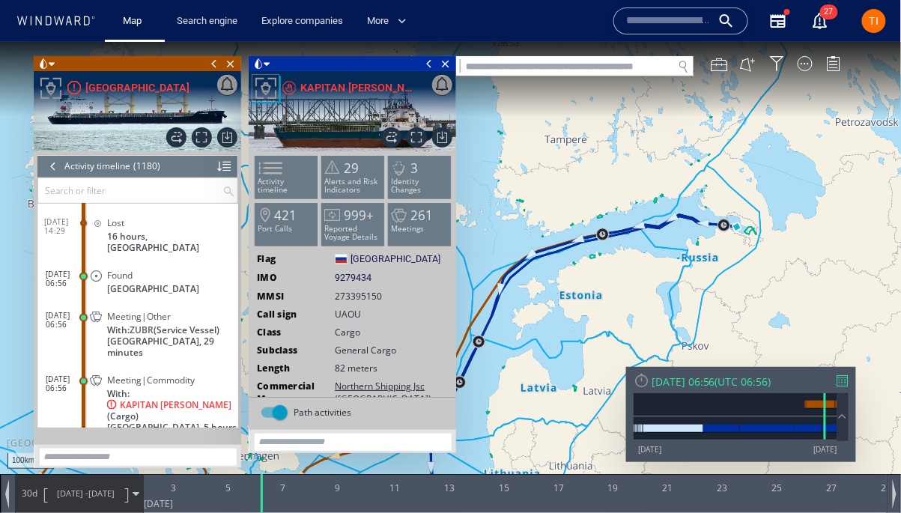
drag, startPoint x: 600, startPoint y: 294, endPoint x: 673, endPoint y: 178, distance: 136.7
click at [673, 178] on canvas "Map" at bounding box center [451, 269] width 902 height 457
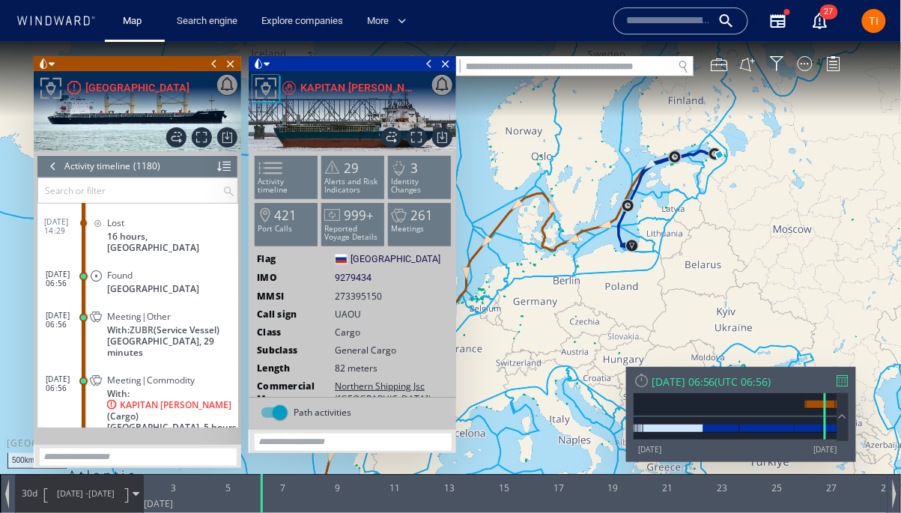
drag, startPoint x: 637, startPoint y: 281, endPoint x: 615, endPoint y: 142, distance: 141.0
click at [615, 142] on canvas "Map" at bounding box center [451, 269] width 902 height 457
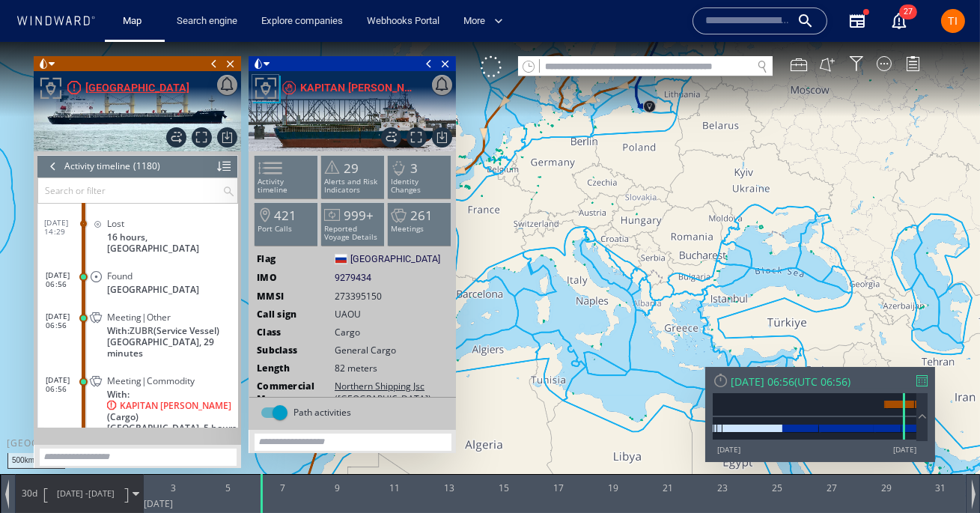
click at [124, 83] on div "[GEOGRAPHIC_DATA]" at bounding box center [137, 88] width 104 height 18
drag, startPoint x: 618, startPoint y: 133, endPoint x: 727, endPoint y: 266, distance: 171.9
click at [727, 266] on canvas "Map" at bounding box center [490, 270] width 980 height 457
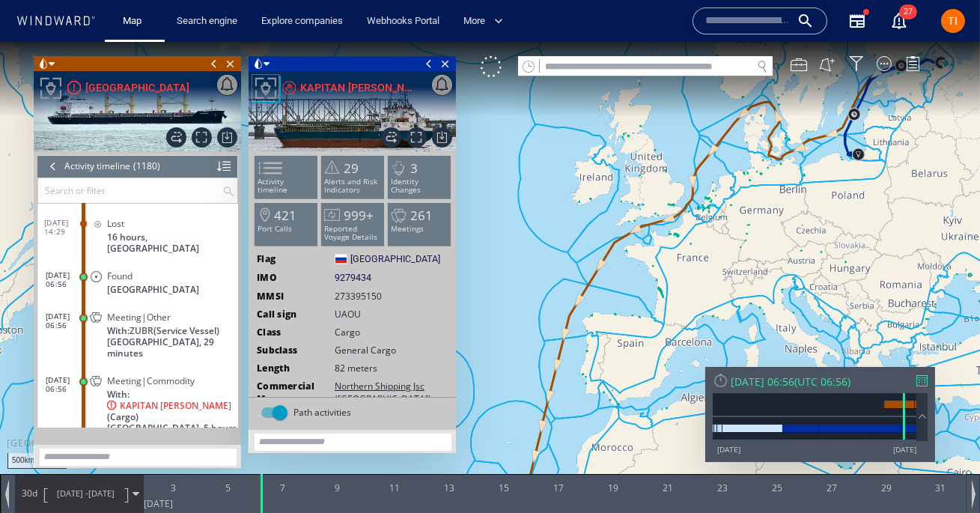
drag, startPoint x: 580, startPoint y: 279, endPoint x: 580, endPoint y: 117, distance: 161.8
click at [580, 117] on canvas "Map" at bounding box center [490, 270] width 980 height 457
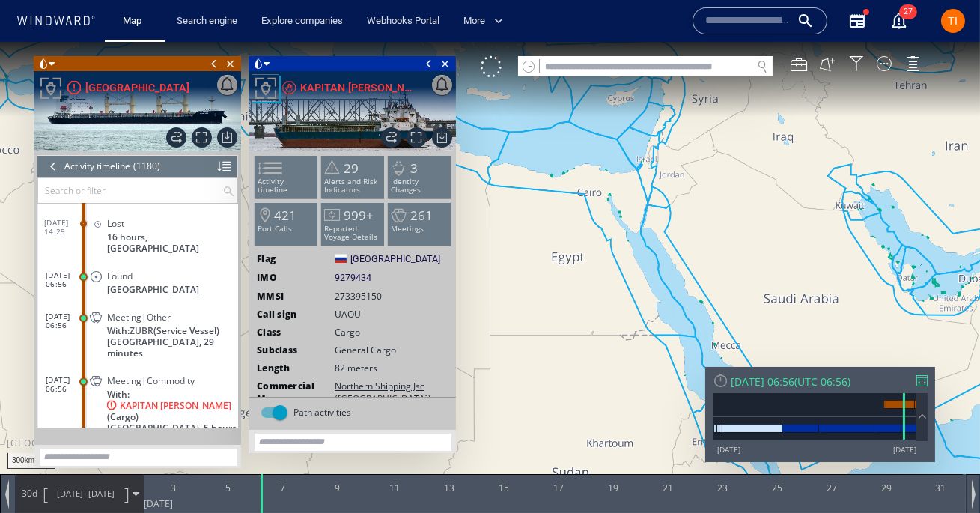
drag, startPoint x: 703, startPoint y: 331, endPoint x: 686, endPoint y: 246, distance: 86.4
click at [686, 246] on canvas "Map" at bounding box center [490, 270] width 980 height 457
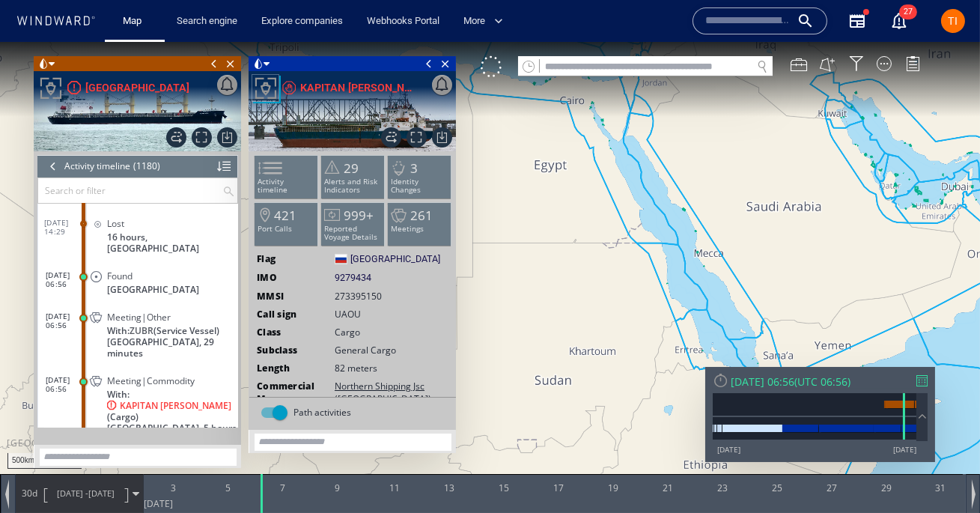
drag, startPoint x: 696, startPoint y: 291, endPoint x: 577, endPoint y: 200, distance: 149.5
click at [577, 200] on canvas "Map" at bounding box center [490, 270] width 980 height 457
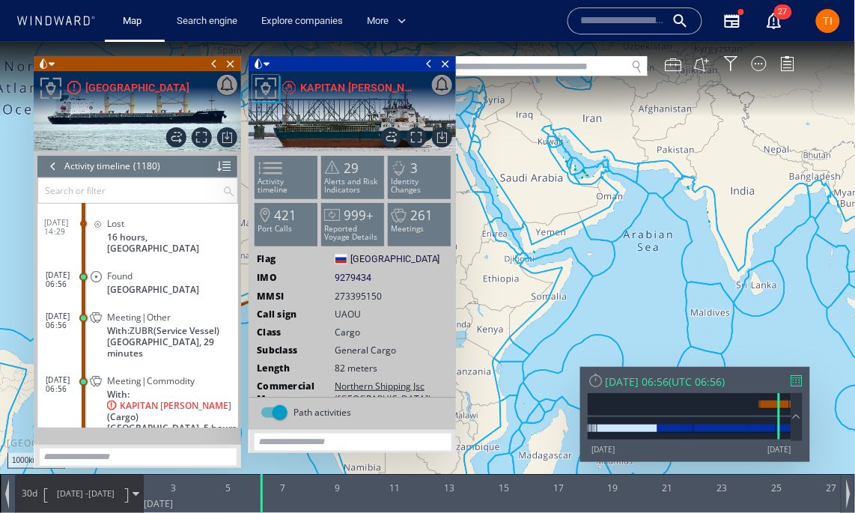
drag, startPoint x: 518, startPoint y: 194, endPoint x: 667, endPoint y: 360, distance: 222.7
click at [667, 360] on canvas "Map" at bounding box center [428, 269] width 856 height 457
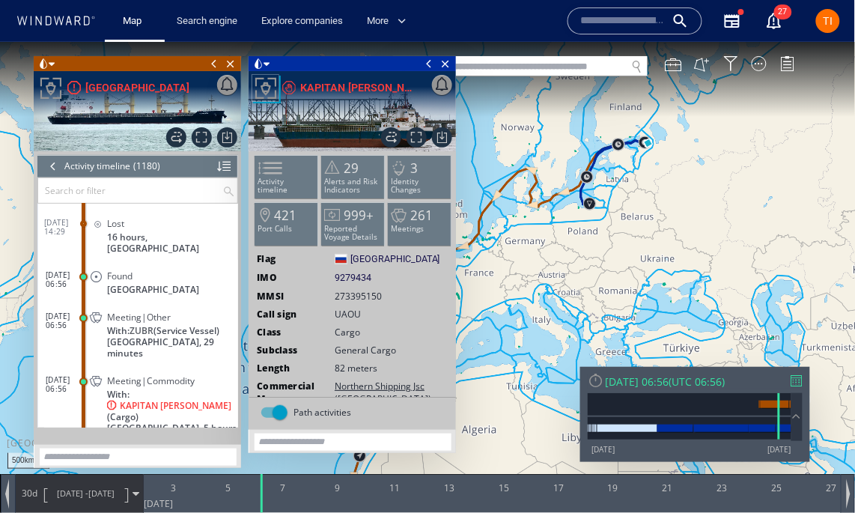
drag, startPoint x: 558, startPoint y: 177, endPoint x: 588, endPoint y: 258, distance: 86.3
click at [588, 258] on canvas "Map" at bounding box center [428, 269] width 856 height 457
drag, startPoint x: 533, startPoint y: 287, endPoint x: 619, endPoint y: 269, distance: 87.3
click at [619, 269] on canvas "Map" at bounding box center [428, 269] width 856 height 457
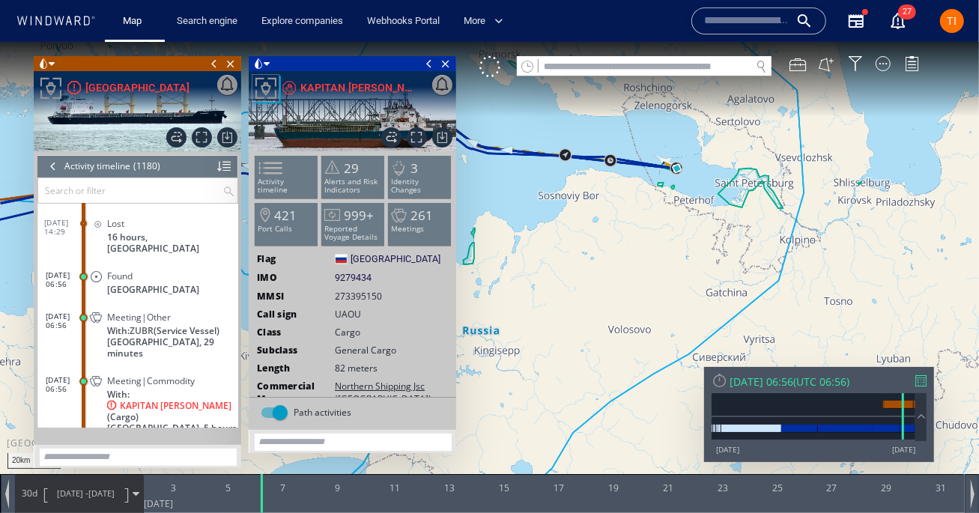
drag, startPoint x: 702, startPoint y: 213, endPoint x: 504, endPoint y: 220, distance: 197.9
click at [504, 220] on canvas "Map" at bounding box center [489, 269] width 979 height 457
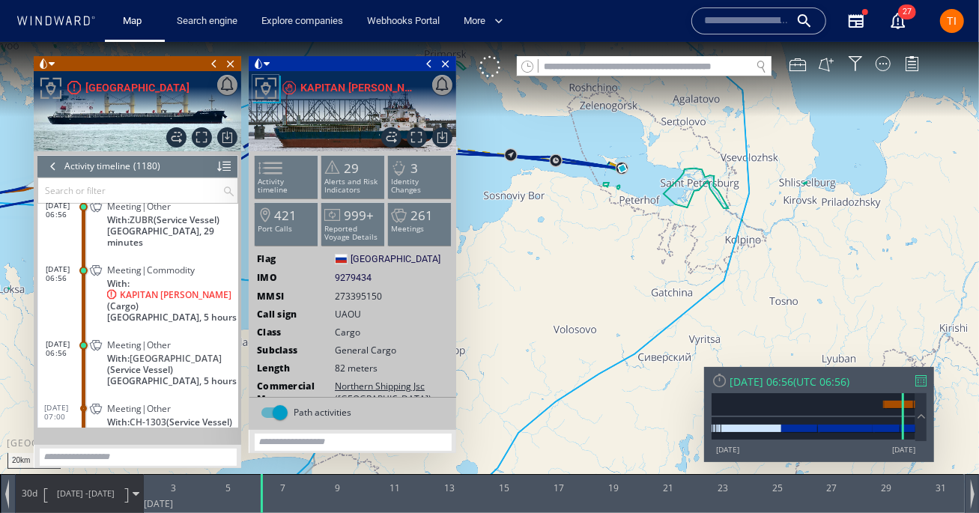
scroll to position [29117, 0]
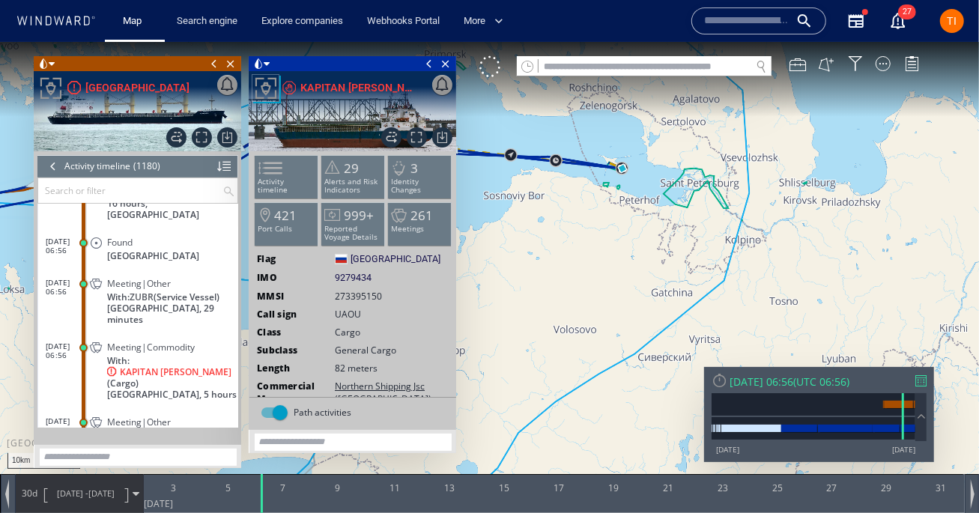
drag, startPoint x: 634, startPoint y: 160, endPoint x: 649, endPoint y: 213, distance: 54.3
click at [649, 213] on canvas "Map" at bounding box center [489, 269] width 979 height 457
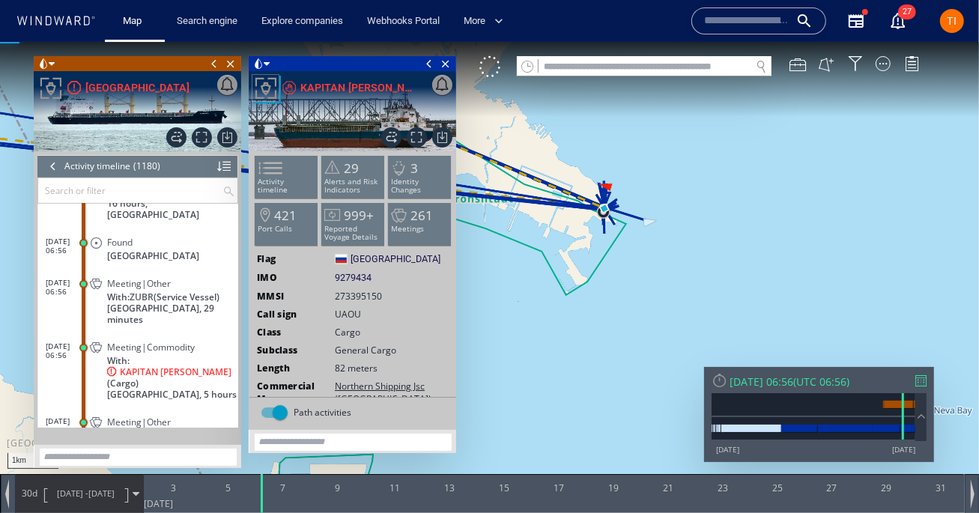
drag, startPoint x: 609, startPoint y: 244, endPoint x: 674, endPoint y: 244, distance: 65.2
click at [674, 244] on canvas "Map" at bounding box center [489, 269] width 979 height 457
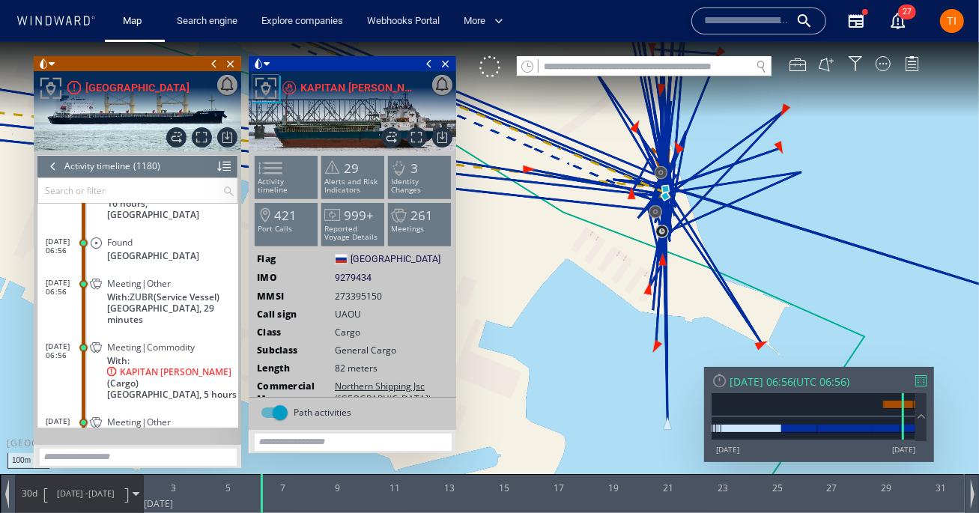
drag, startPoint x: 724, startPoint y: 163, endPoint x: 766, endPoint y: 211, distance: 63.7
click at [765, 211] on canvas "Map" at bounding box center [489, 269] width 979 height 457
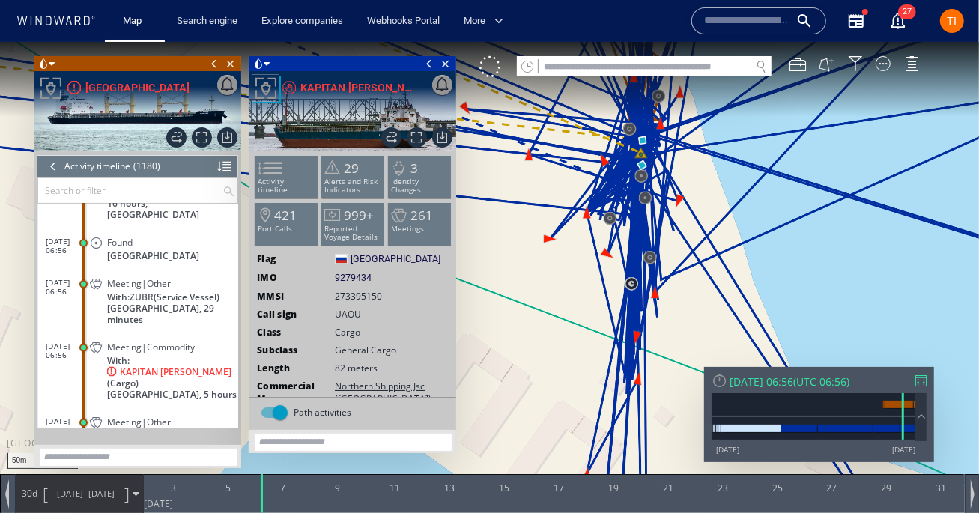
drag, startPoint x: 696, startPoint y: 201, endPoint x: 732, endPoint y: 299, distance: 104.5
click at [732, 299] on canvas "Map" at bounding box center [489, 269] width 979 height 457
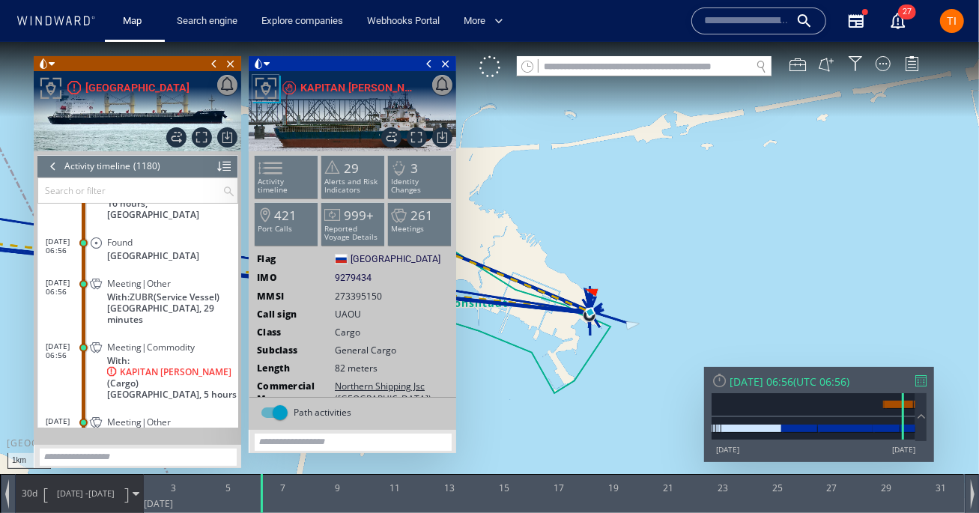
drag, startPoint x: 548, startPoint y: 200, endPoint x: 755, endPoint y: 201, distance: 206.7
click at [755, 201] on canvas "Map" at bounding box center [489, 269] width 979 height 457
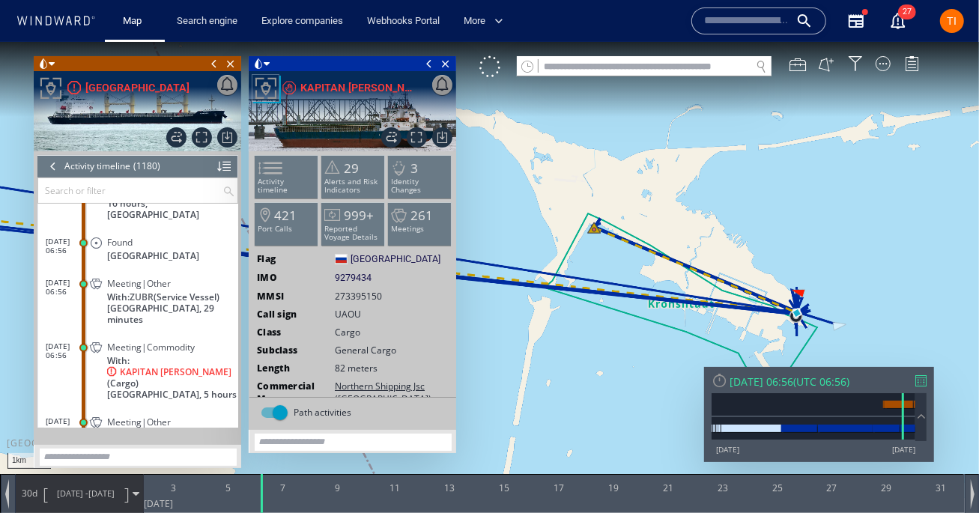
click at [122, 64] on div "Close vessel card" at bounding box center [137, 62] width 207 height 15
click at [122, 73] on div at bounding box center [137, 92] width 207 height 45
click at [121, 85] on div "[GEOGRAPHIC_DATA]" at bounding box center [137, 87] width 104 height 18
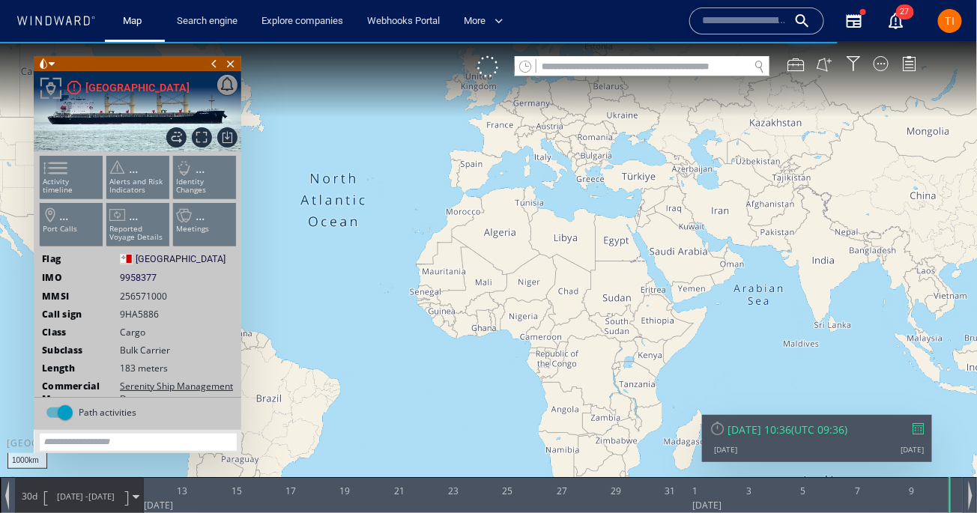
click at [787, 446] on div "[DATE] [DATE]" at bounding box center [816, 448] width 215 height 10
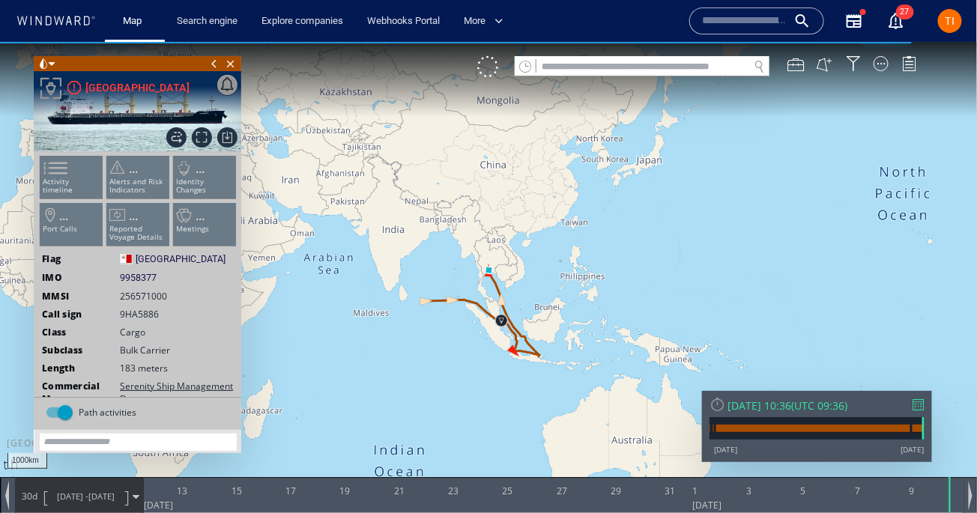
click at [782, 410] on div "[DATE] 10:36" at bounding box center [759, 405] width 64 height 14
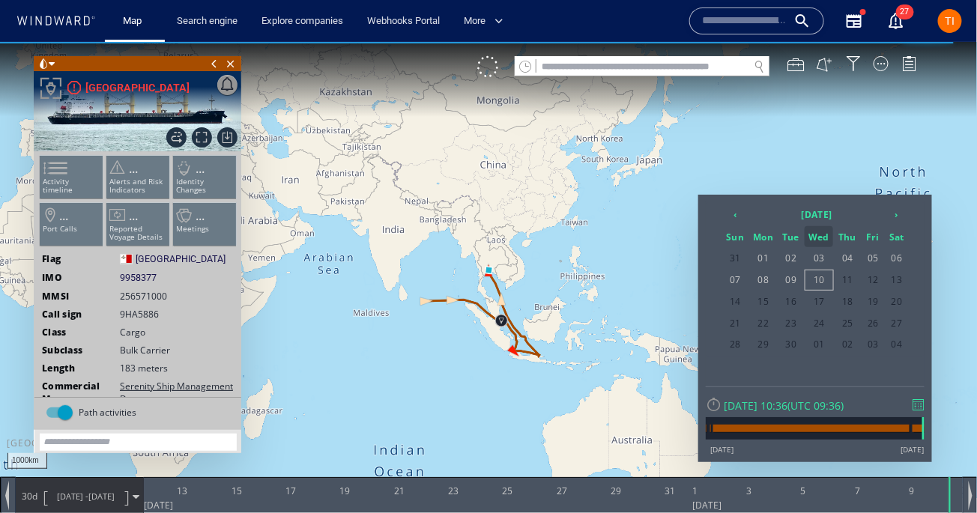
click at [828, 225] on th "Wed" at bounding box center [818, 235] width 28 height 21
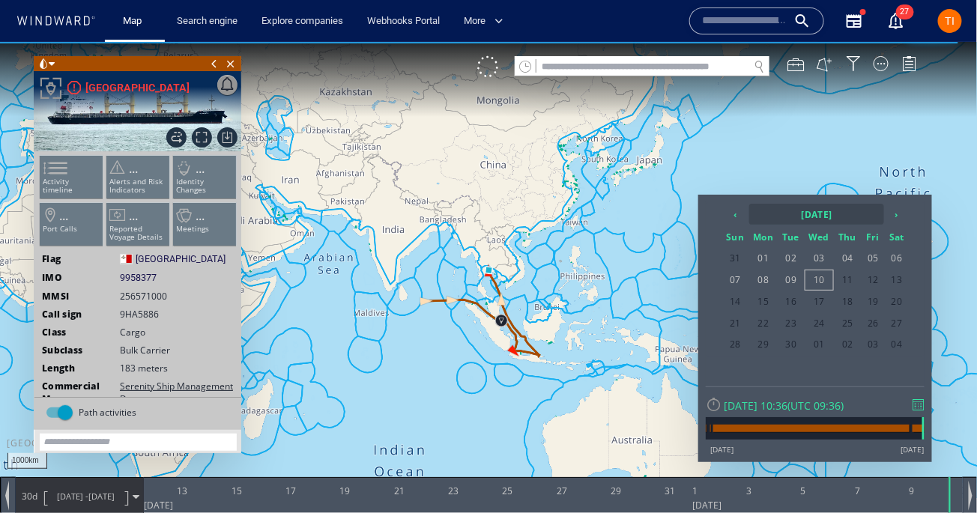
click at [822, 216] on th "[DATE]" at bounding box center [816, 213] width 135 height 21
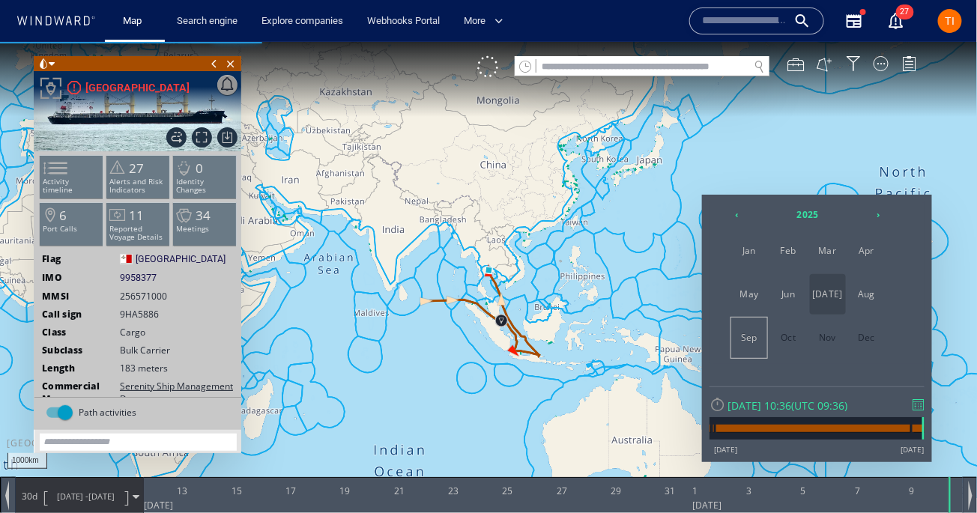
click at [825, 299] on span "[DATE]" at bounding box center [828, 293] width 36 height 40
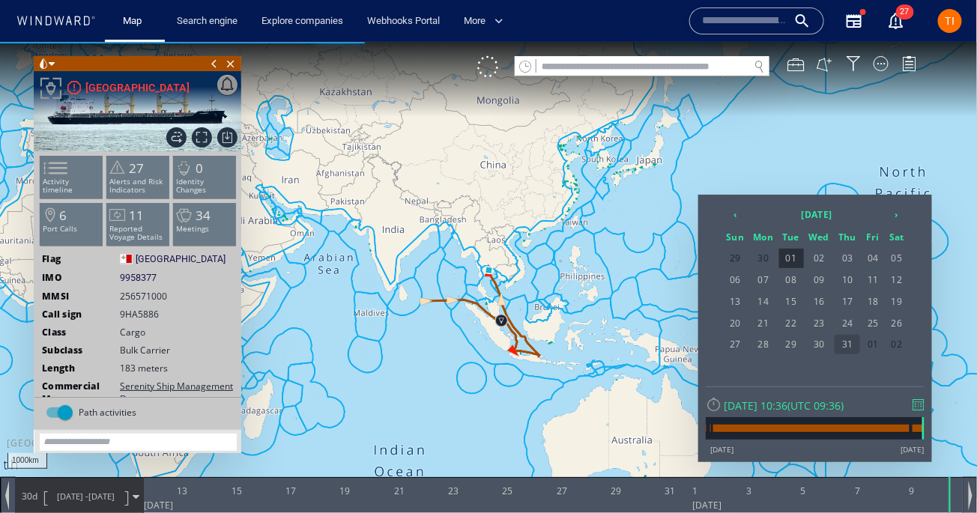
click at [845, 346] on span "31" at bounding box center [846, 343] width 25 height 19
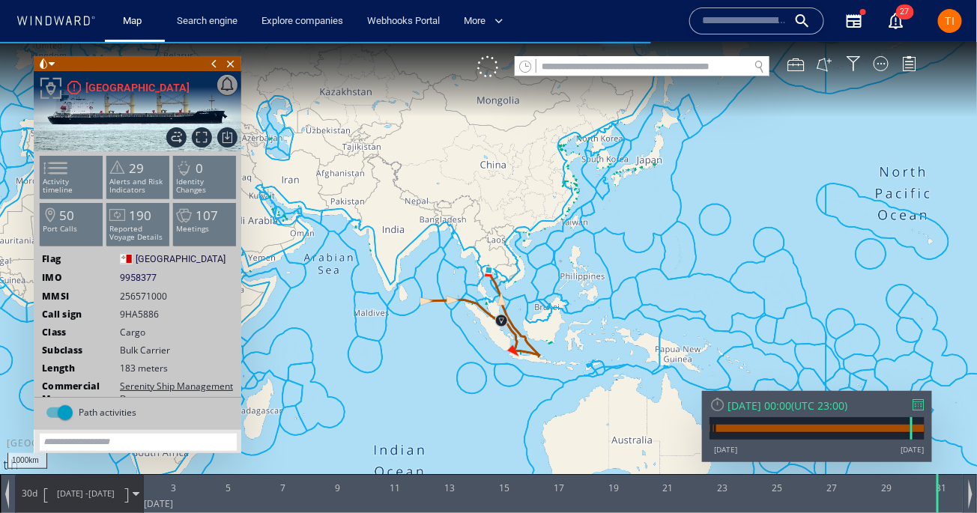
click at [86, 493] on span "[DATE] -" at bounding box center [72, 492] width 31 height 11
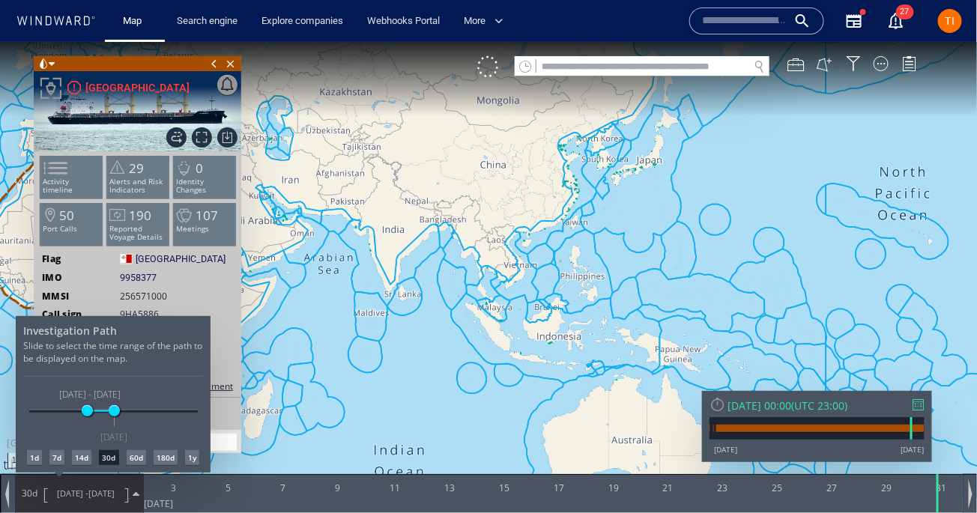
click at [434, 231] on div at bounding box center [488, 276] width 977 height 471
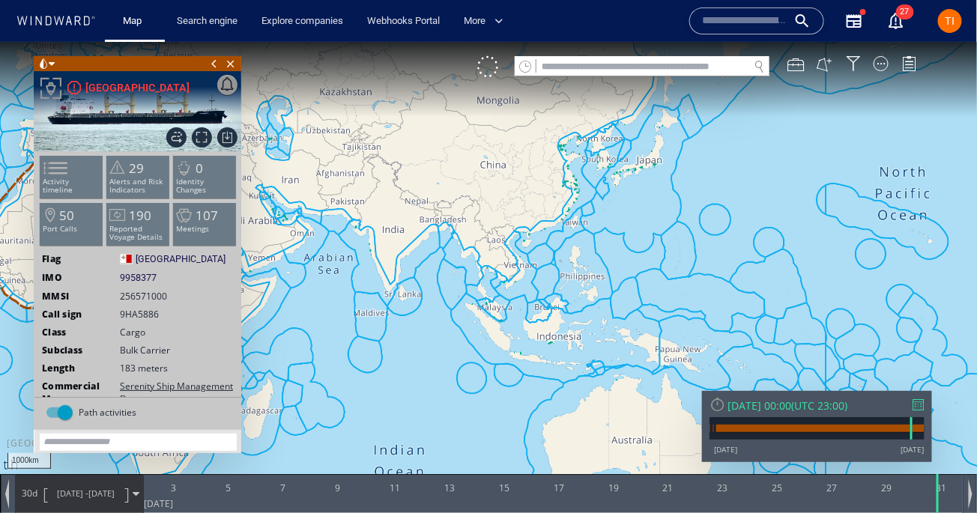
drag, startPoint x: 419, startPoint y: 178, endPoint x: 771, endPoint y: 273, distance: 364.1
click at [771, 273] on canvas "Map" at bounding box center [488, 269] width 977 height 457
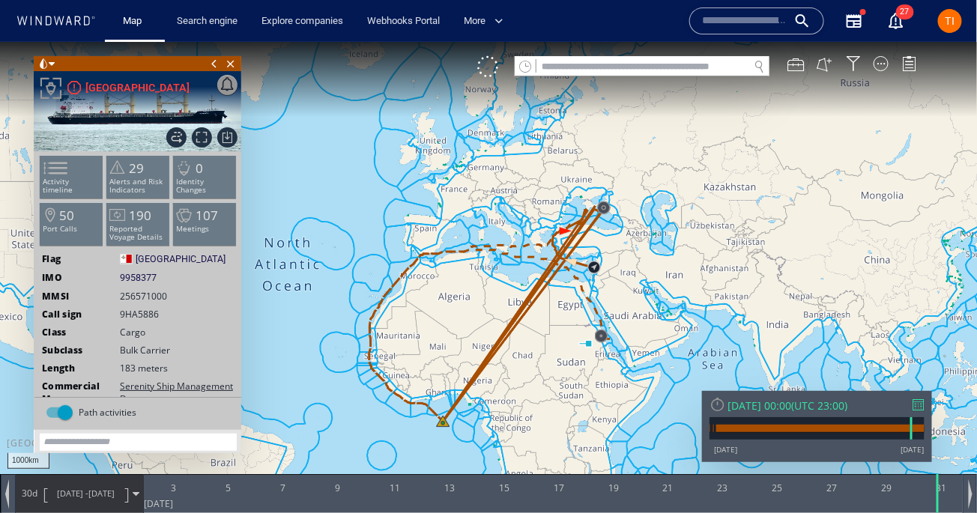
drag, startPoint x: 655, startPoint y: 259, endPoint x: 672, endPoint y: 214, distance: 47.9
click at [672, 214] on canvas "Map" at bounding box center [488, 269] width 977 height 457
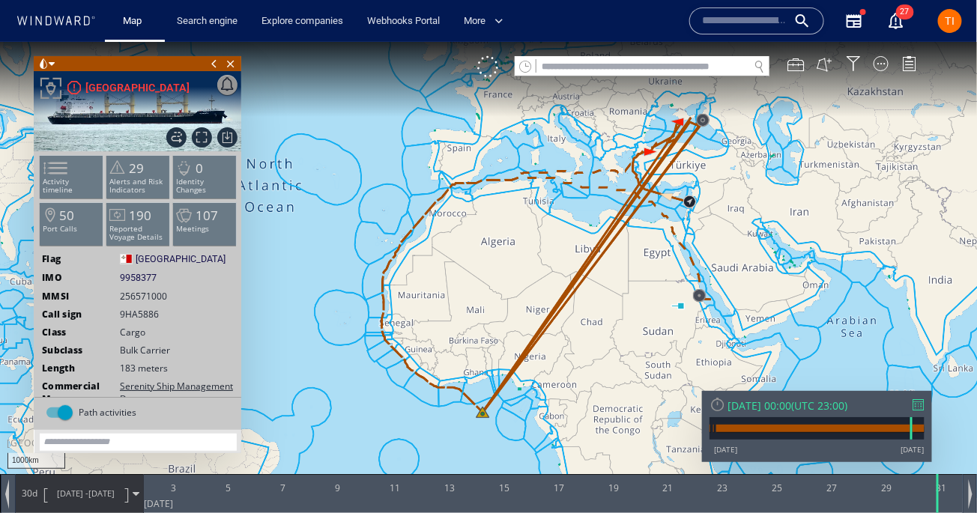
drag, startPoint x: 582, startPoint y: 249, endPoint x: 658, endPoint y: 238, distance: 77.1
click at [658, 238] on canvas "Map" at bounding box center [488, 269] width 977 height 457
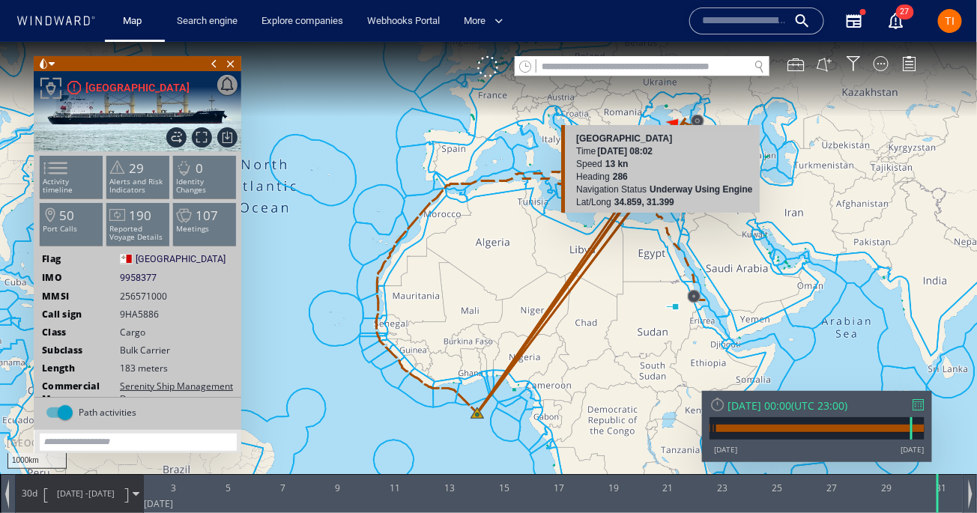
drag, startPoint x: 661, startPoint y: 196, endPoint x: 661, endPoint y: 220, distance: 24.0
click at [661, 220] on canvas "Map" at bounding box center [488, 269] width 977 height 457
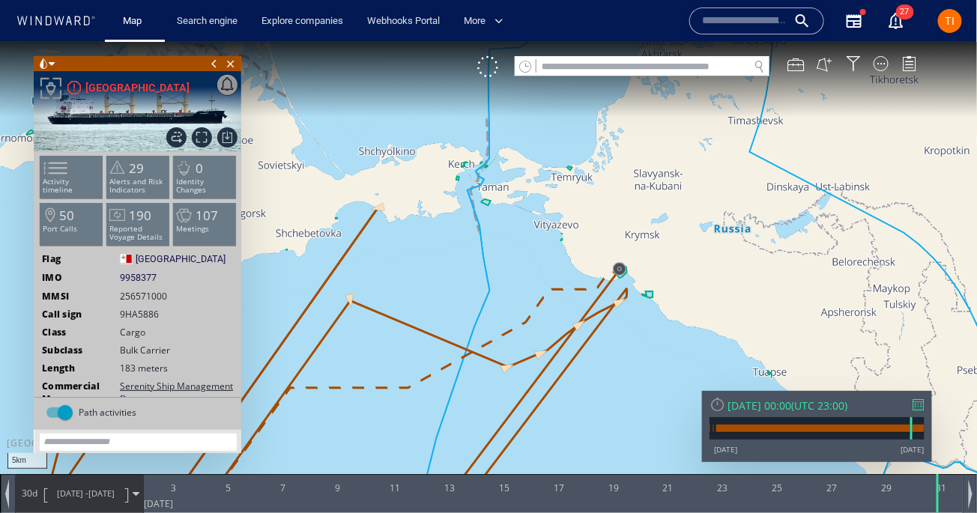
drag, startPoint x: 525, startPoint y: 283, endPoint x: 711, endPoint y: 279, distance: 185.8
click at [711, 279] on canvas "Map" at bounding box center [488, 269] width 977 height 457
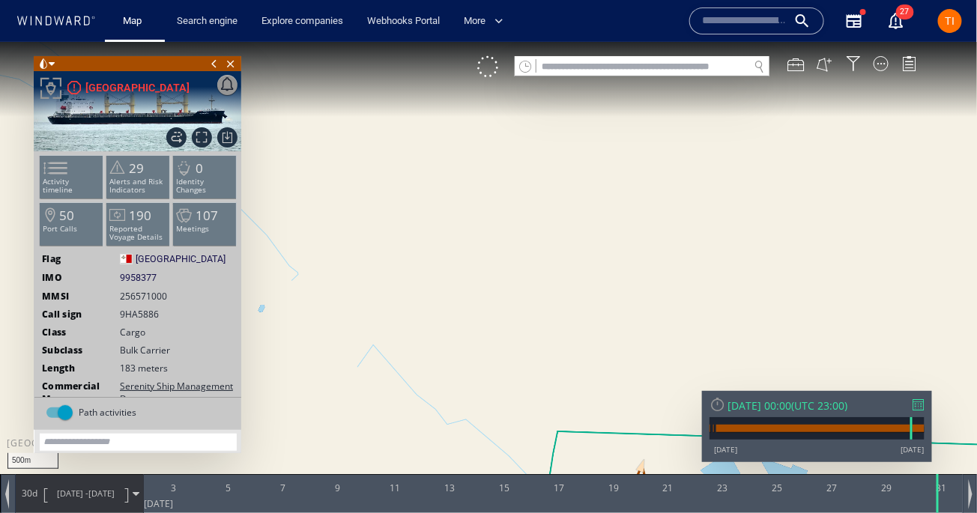
drag, startPoint x: 729, startPoint y: 349, endPoint x: 577, endPoint y: 114, distance: 280.1
click at [577, 114] on canvas "Map" at bounding box center [488, 269] width 977 height 457
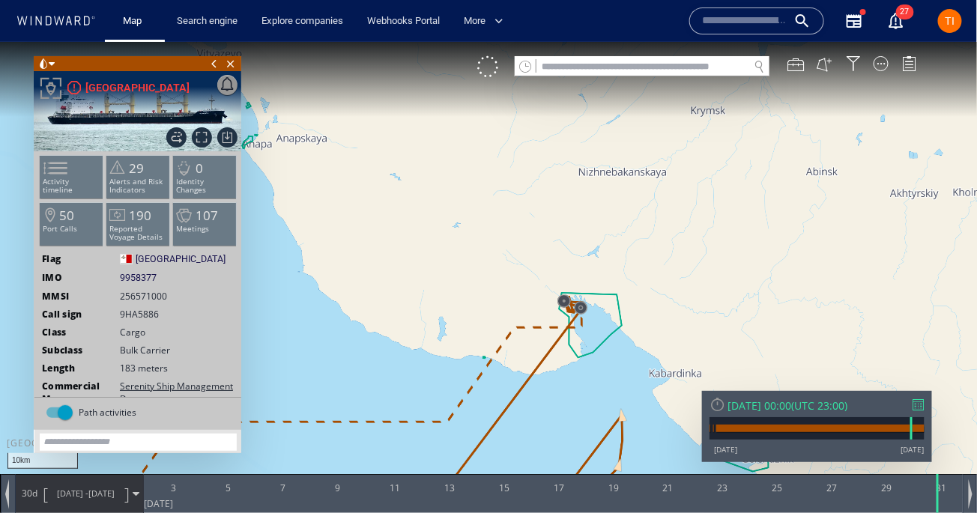
drag, startPoint x: 565, startPoint y: 362, endPoint x: 644, endPoint y: 241, distance: 144.4
click at [644, 241] on canvas "Map" at bounding box center [488, 269] width 977 height 457
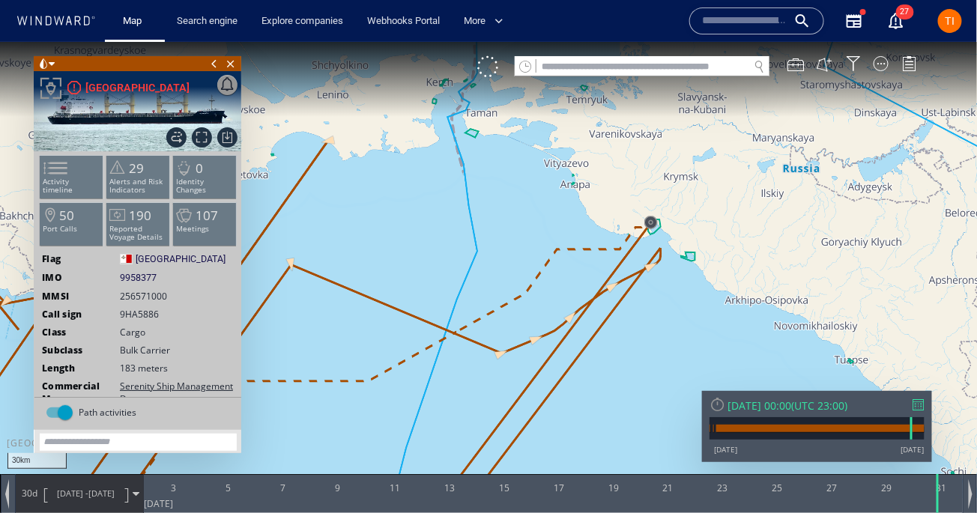
drag, startPoint x: 505, startPoint y: 364, endPoint x: 628, endPoint y: 293, distance: 142.6
click at [628, 293] on canvas "Map" at bounding box center [488, 269] width 977 height 457
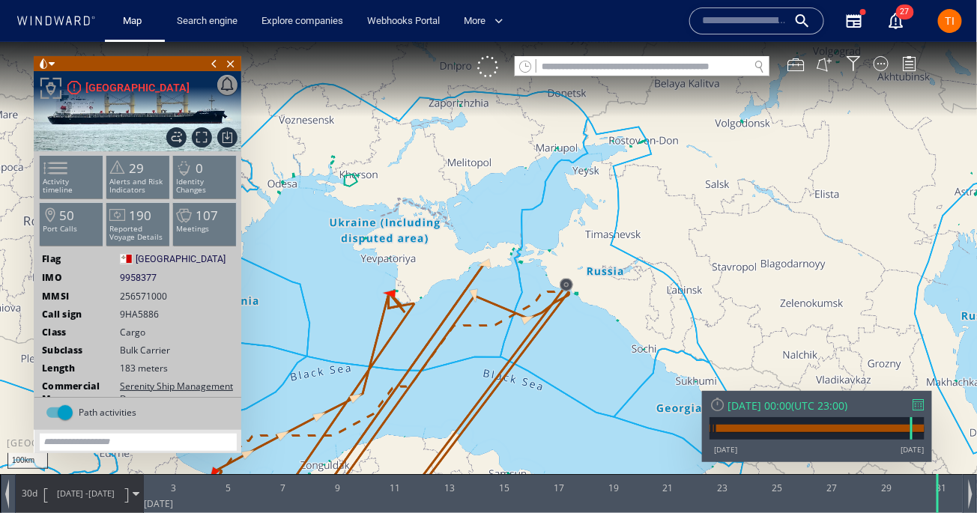
drag, startPoint x: 473, startPoint y: 395, endPoint x: 676, endPoint y: 145, distance: 322.3
click at [676, 145] on canvas "Map" at bounding box center [488, 269] width 977 height 457
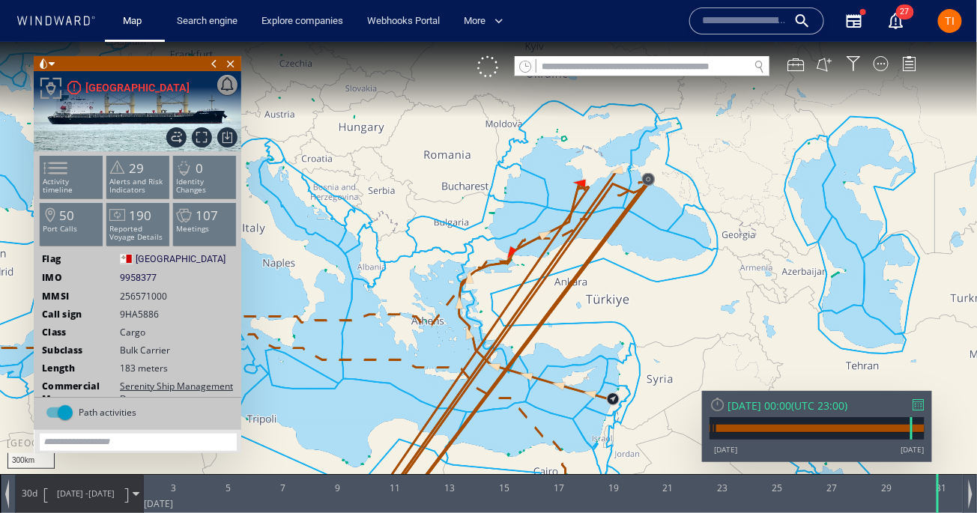
drag, startPoint x: 526, startPoint y: 414, endPoint x: 741, endPoint y: 157, distance: 335.0
click at [741, 157] on canvas "Map" at bounding box center [488, 269] width 977 height 457
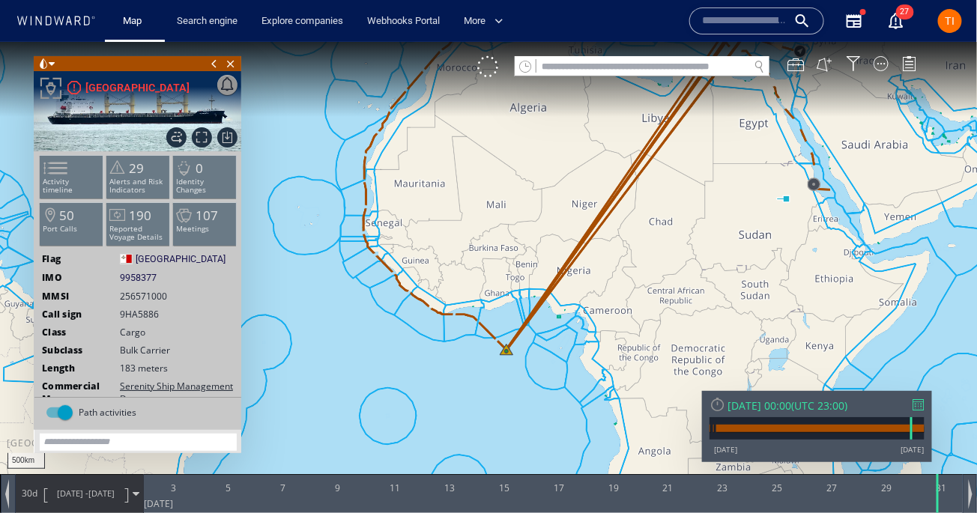
drag, startPoint x: 468, startPoint y: 366, endPoint x: 560, endPoint y: 180, distance: 208.0
click at [560, 180] on canvas "Map" at bounding box center [488, 269] width 977 height 457
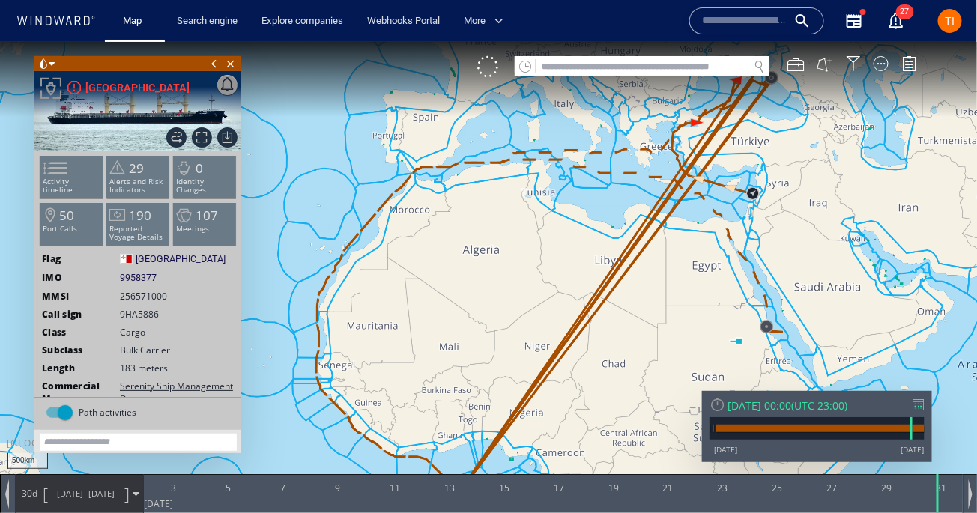
drag, startPoint x: 593, startPoint y: 250, endPoint x: 530, endPoint y: 359, distance: 125.9
click at [530, 359] on canvas "Map" at bounding box center [488, 269] width 977 height 457
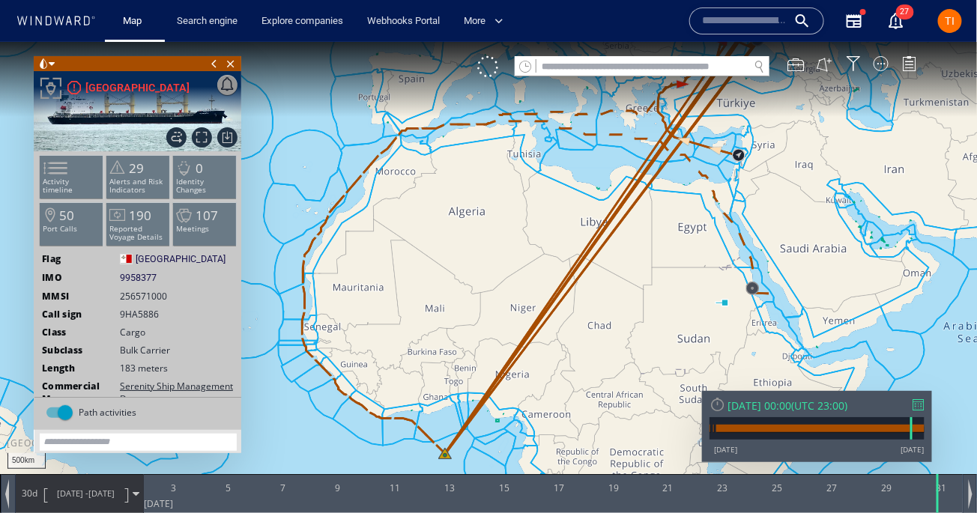
drag, startPoint x: 387, startPoint y: 435, endPoint x: 395, endPoint y: 377, distance: 58.9
click at [395, 377] on canvas "Map" at bounding box center [488, 269] width 977 height 457
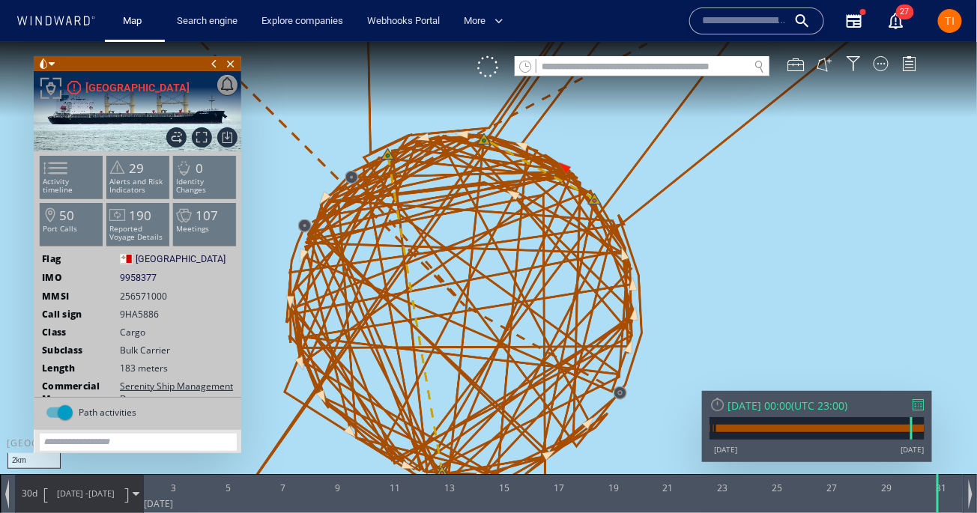
drag, startPoint x: 718, startPoint y: 255, endPoint x: 840, endPoint y: 234, distance: 123.9
click at [840, 234] on canvas "Map" at bounding box center [488, 269] width 977 height 457
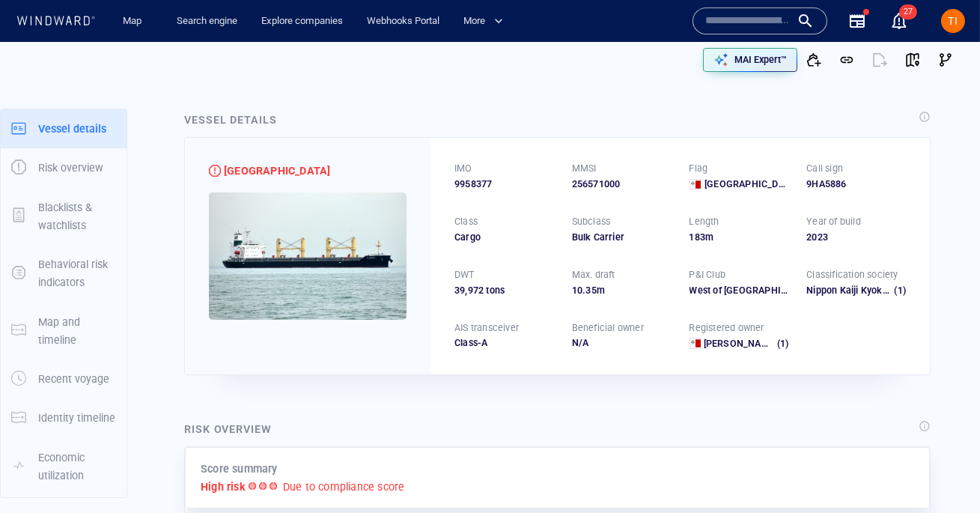
click at [753, 61] on p "MAI Expert™" at bounding box center [761, 59] width 52 height 13
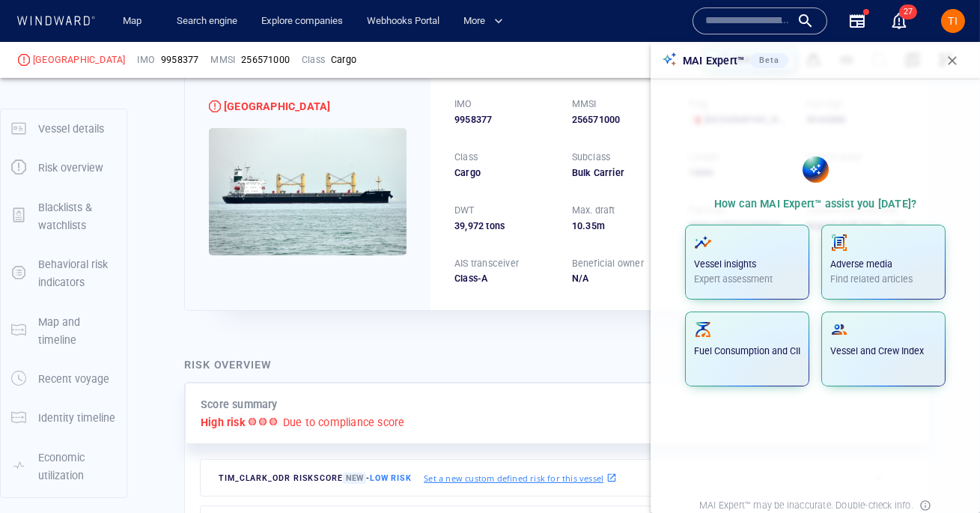
scroll to position [82, 0]
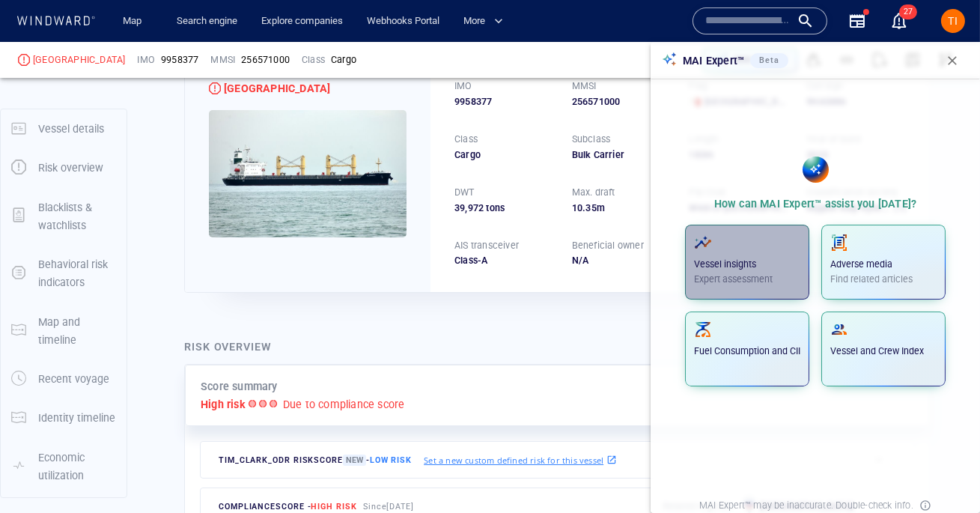
click at [758, 258] on p "Vessel insights" at bounding box center [747, 264] width 106 height 13
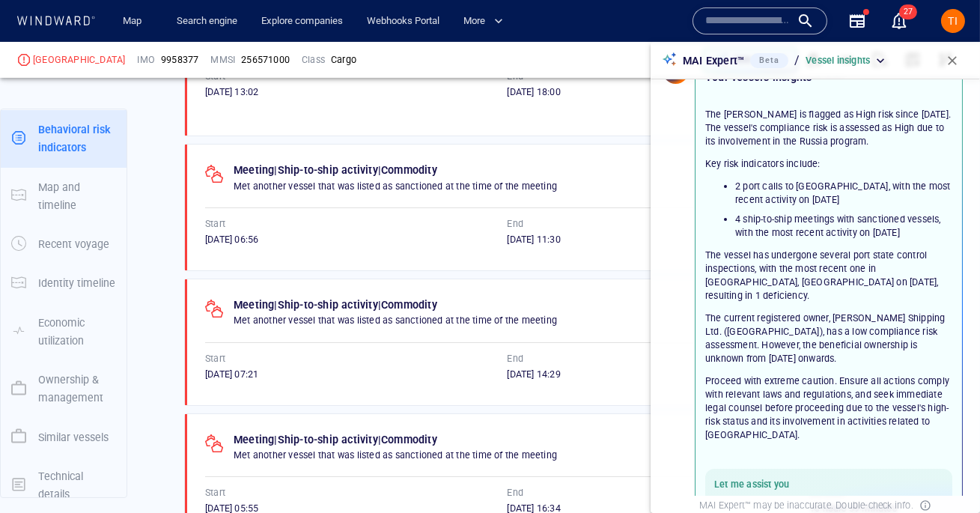
scroll to position [12, 0]
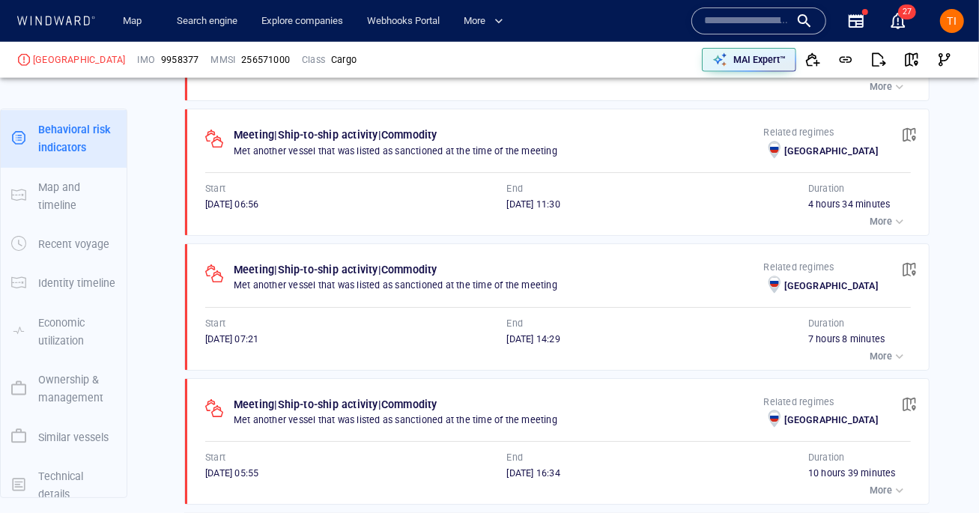
scroll to position [1161, 0]
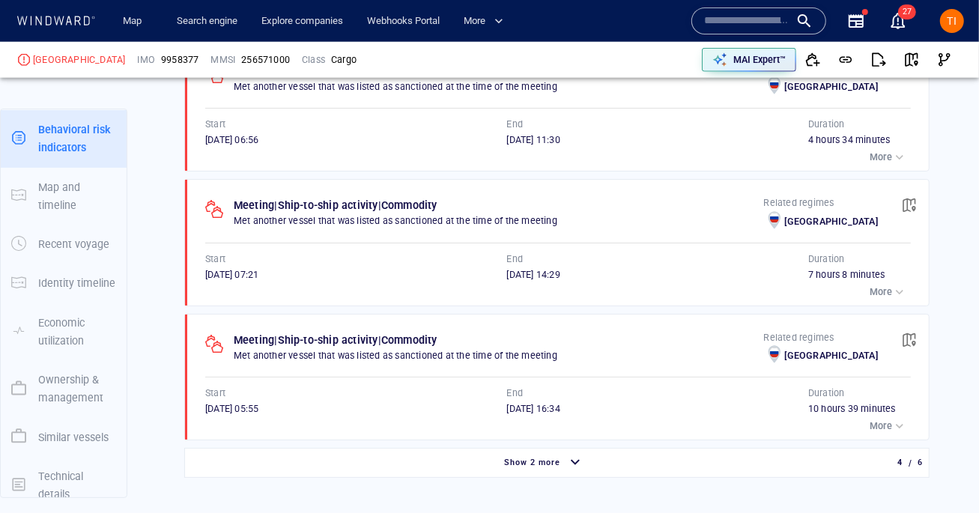
click at [539, 464] on span "Show 2 more" at bounding box center [532, 463] width 56 height 10
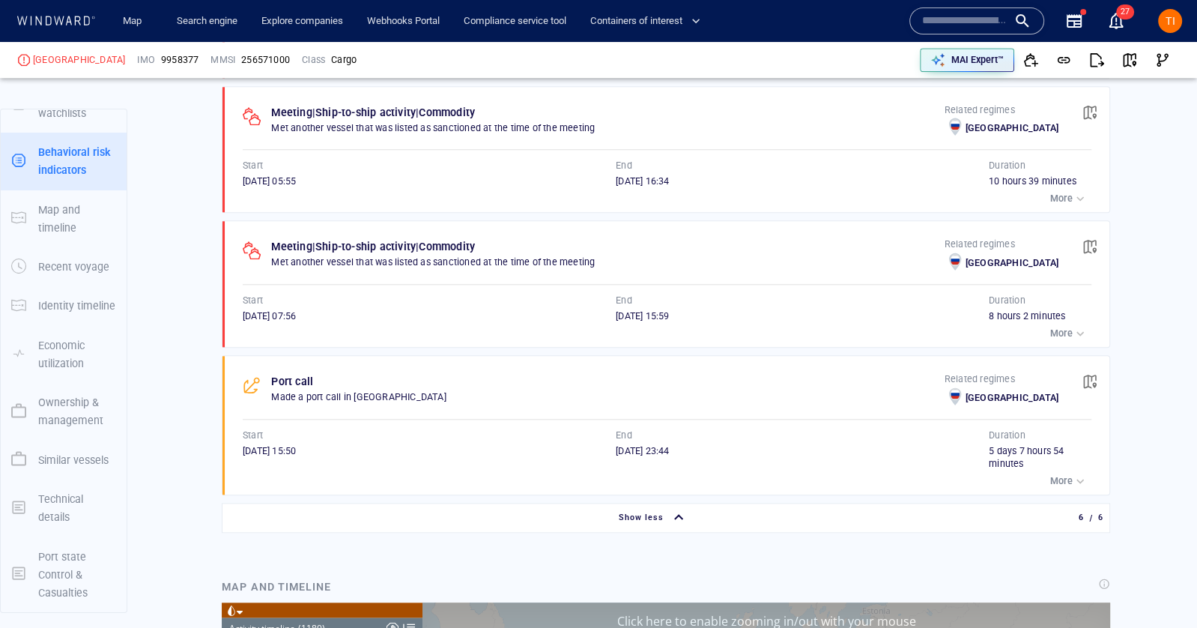
scroll to position [48211, 0]
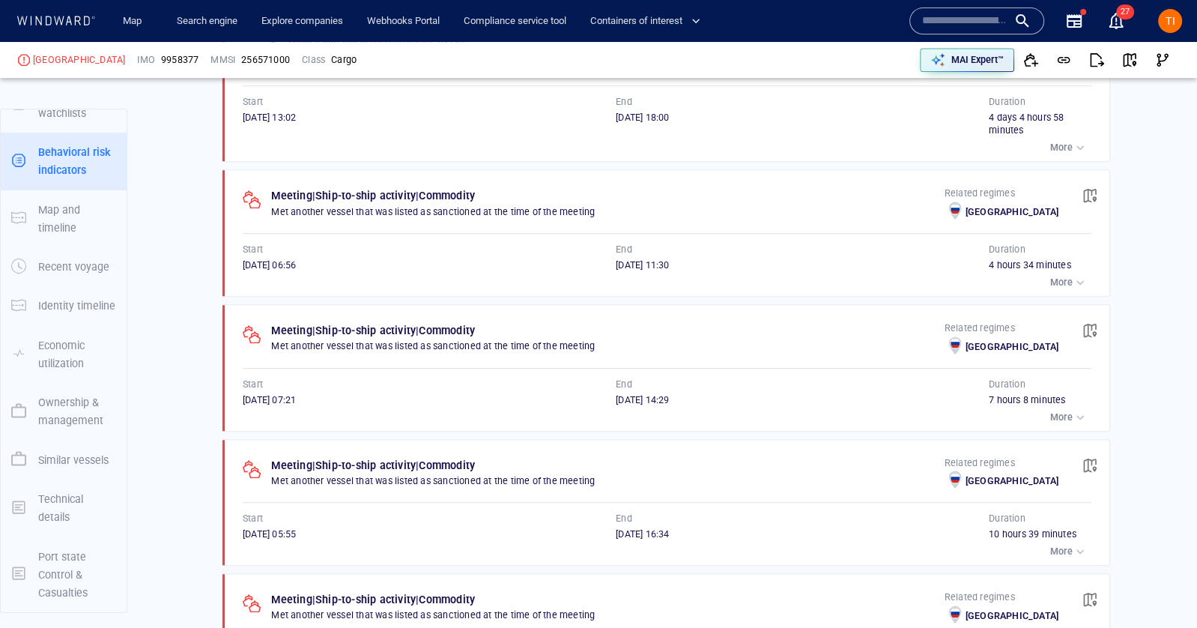
scroll to position [873, 0]
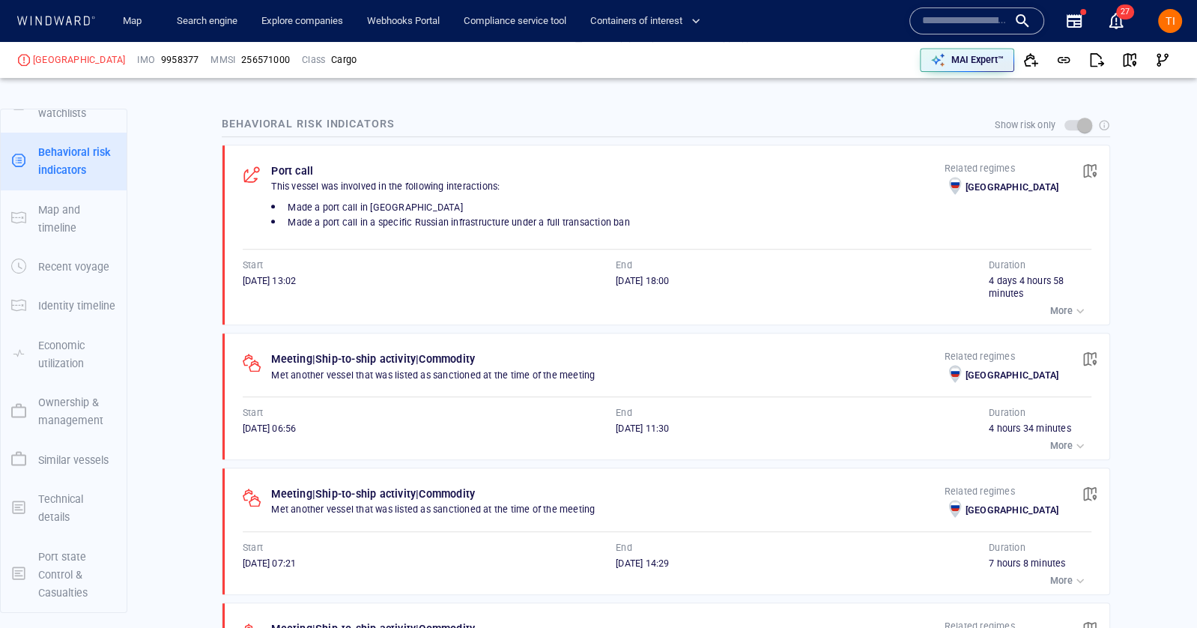
click at [978, 309] on p "More" at bounding box center [1061, 310] width 22 height 13
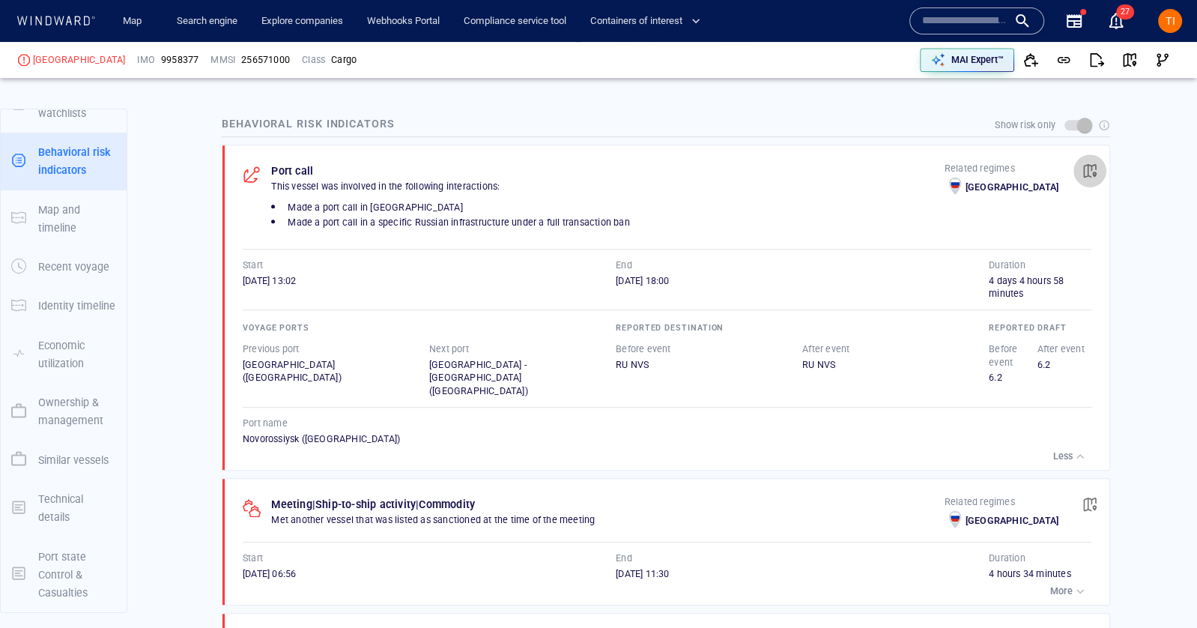
drag, startPoint x: 1097, startPoint y: 168, endPoint x: 1075, endPoint y: 228, distance: 64.4
click at [978, 168] on span "button" at bounding box center [1089, 170] width 15 height 15
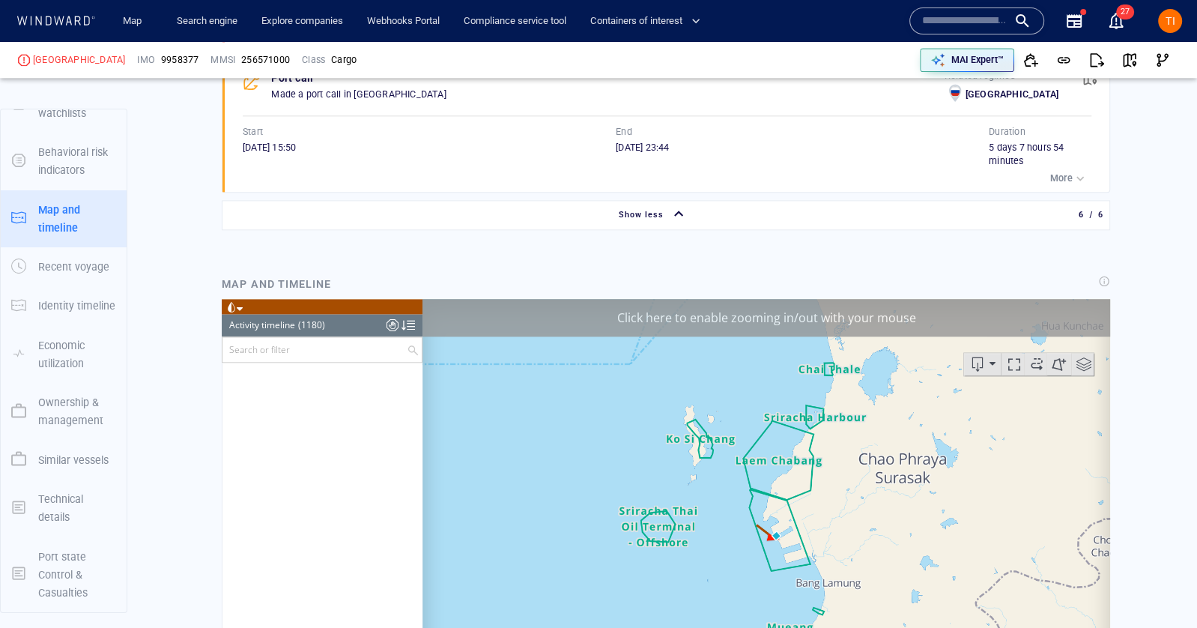
scroll to position [43626, 0]
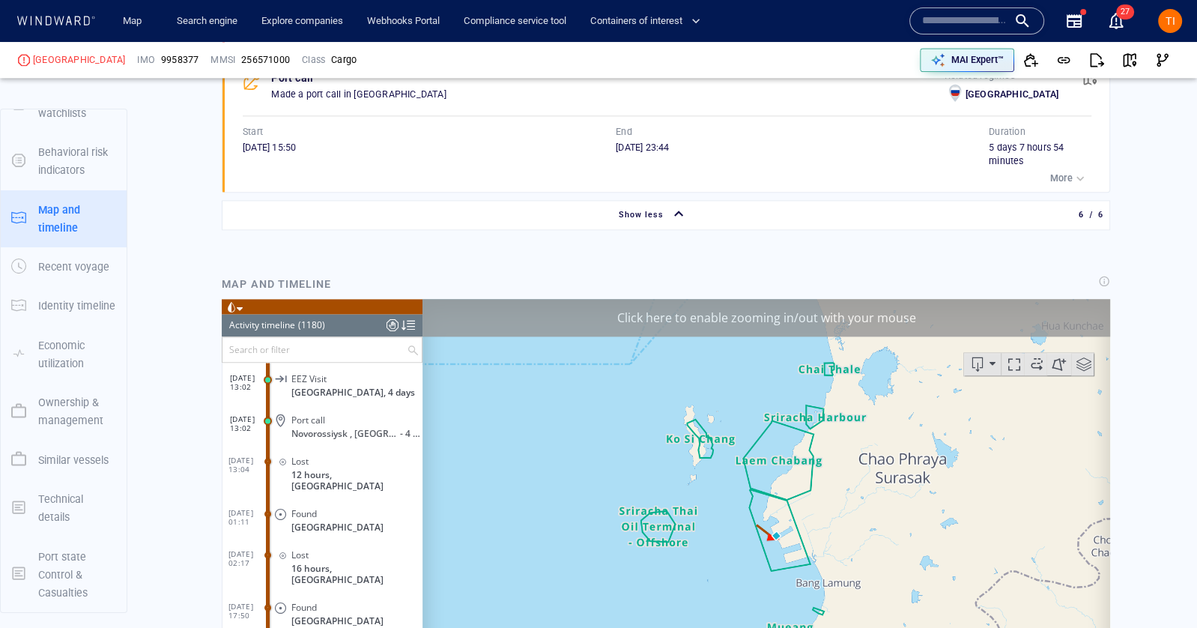
click at [715, 317] on div "Click here to enable zooming in/out with your mouse" at bounding box center [766, 317] width 688 height 37
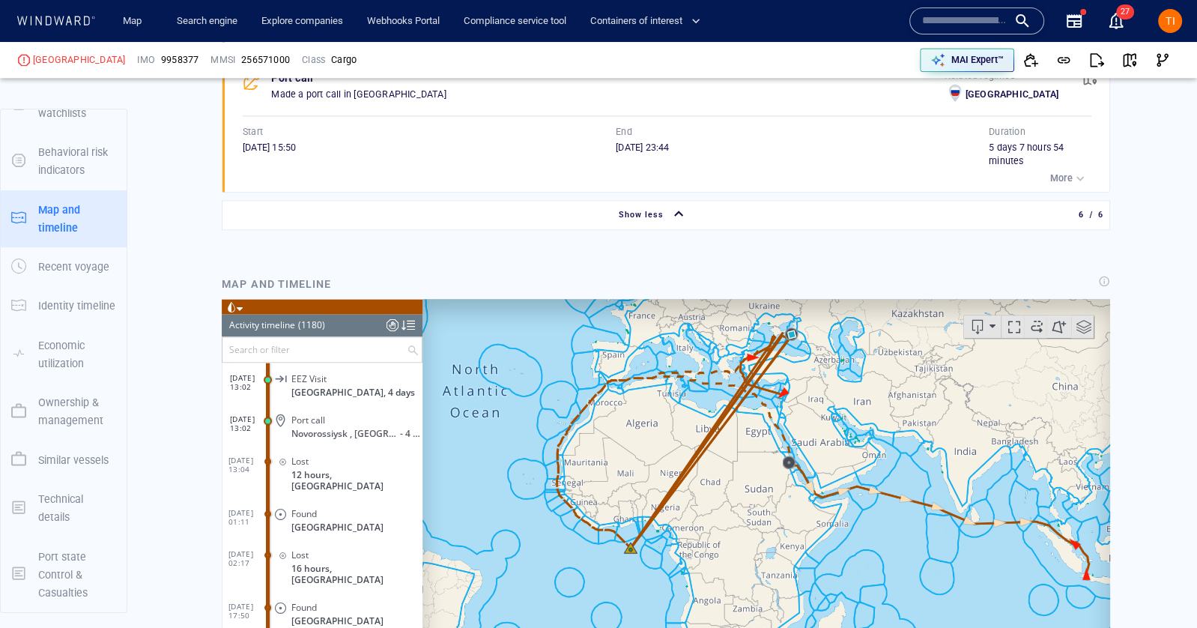
drag, startPoint x: 712, startPoint y: 443, endPoint x: 712, endPoint y: 363, distance: 80.9
click at [712, 363] on canvas "Map" at bounding box center [766, 531] width 688 height 464
drag, startPoint x: 828, startPoint y: 363, endPoint x: 839, endPoint y: 423, distance: 61.7
click at [838, 423] on canvas "Map" at bounding box center [766, 531] width 688 height 464
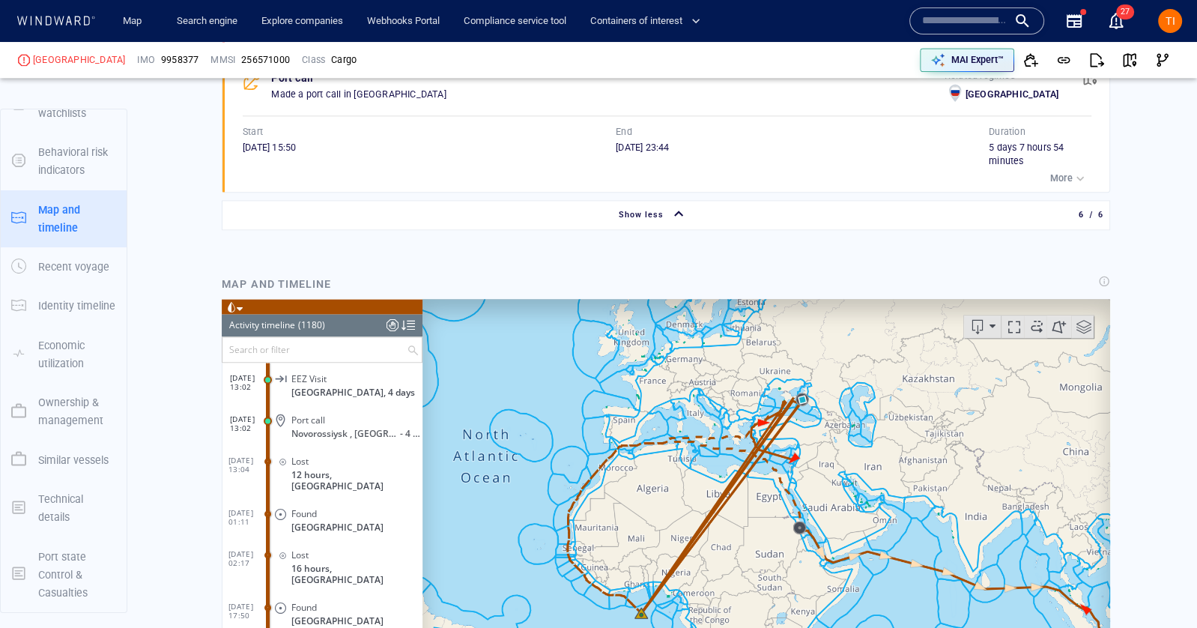
click at [292, 418] on span at bounding box center [280, 420] width 26 height 13
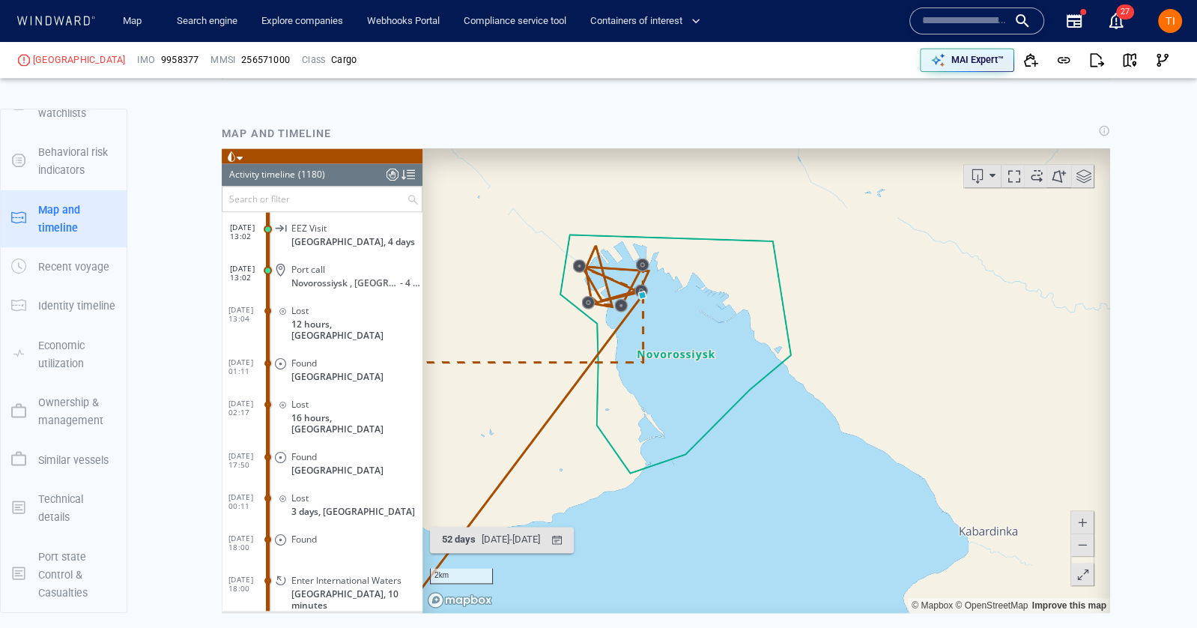
scroll to position [1986, 0]
